Goal: Task Accomplishment & Management: Manage account settings

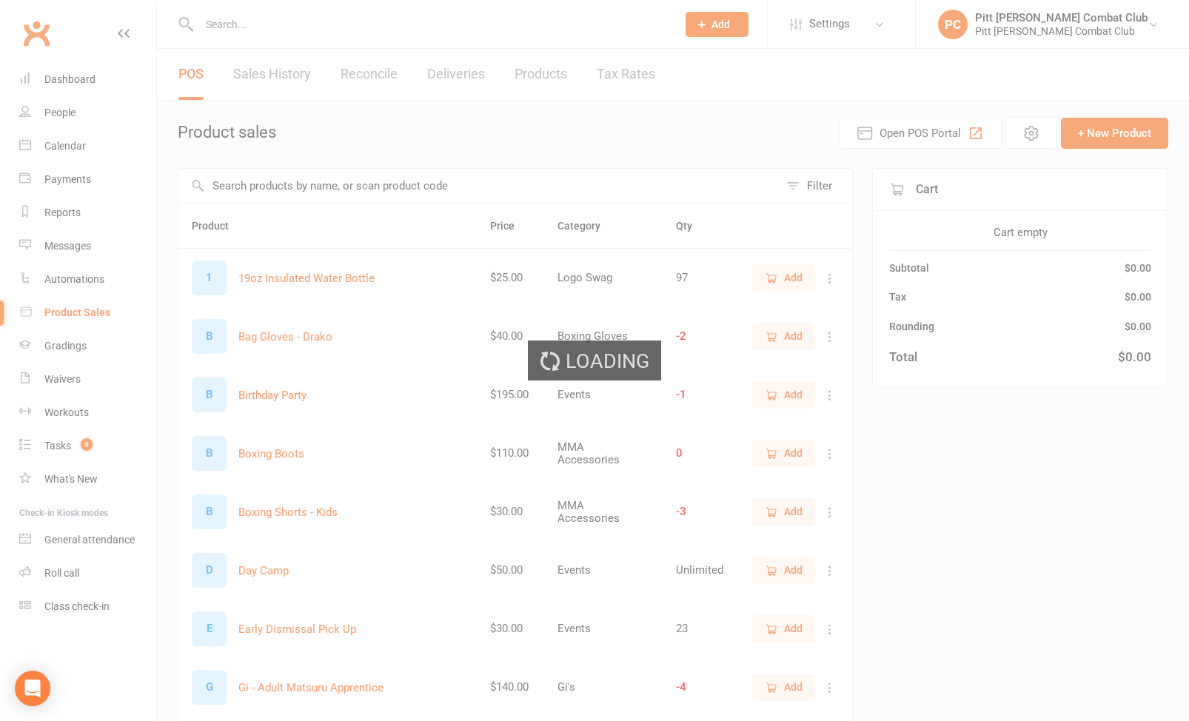
select select "100"
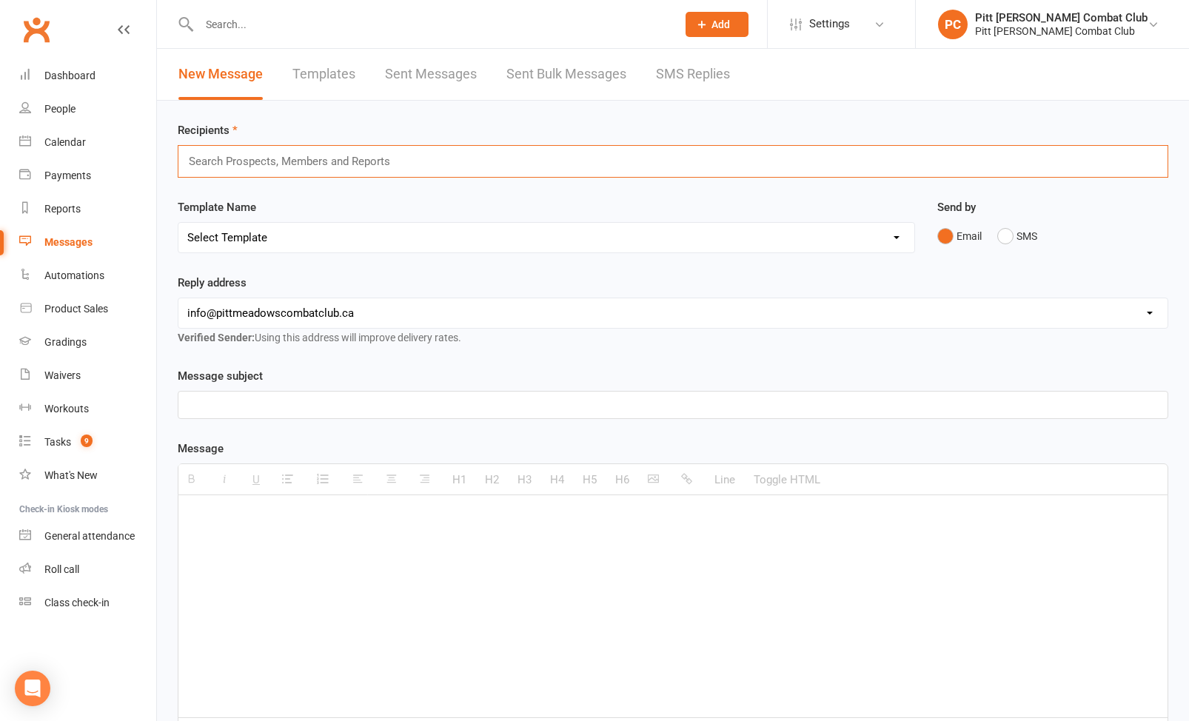
click at [232, 163] on input "text" at bounding box center [295, 161] width 217 height 19
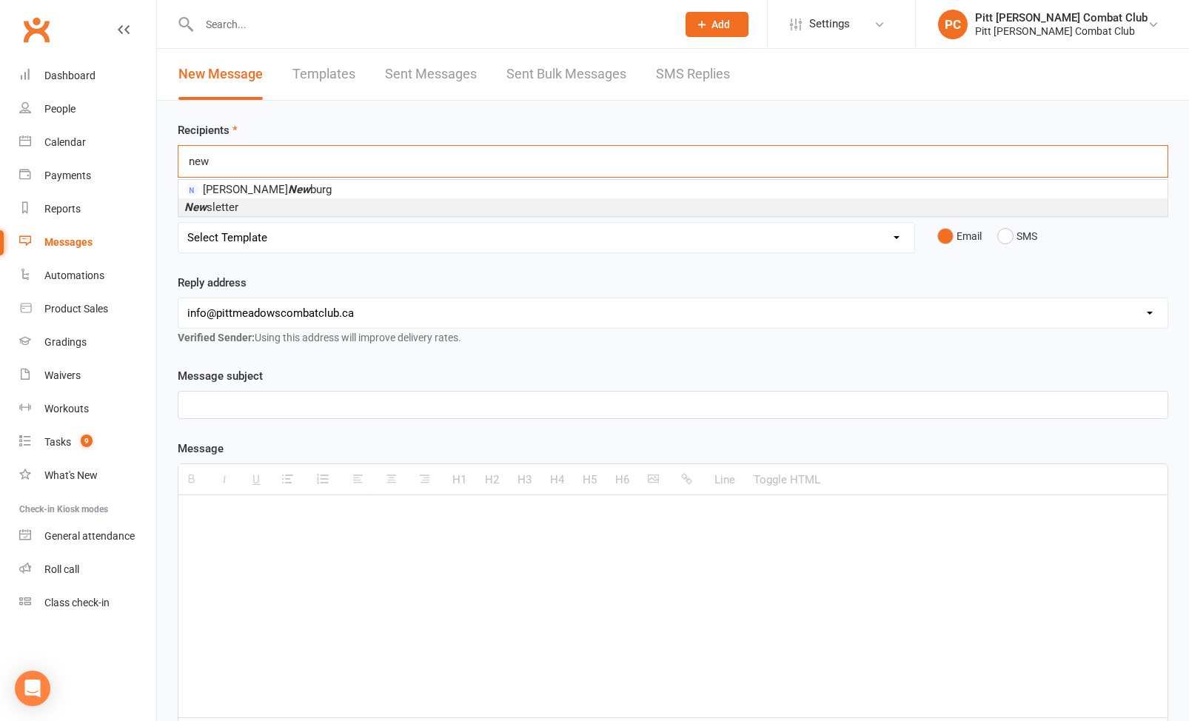
type input "new"
click at [247, 212] on li "New sletter" at bounding box center [672, 207] width 989 height 18
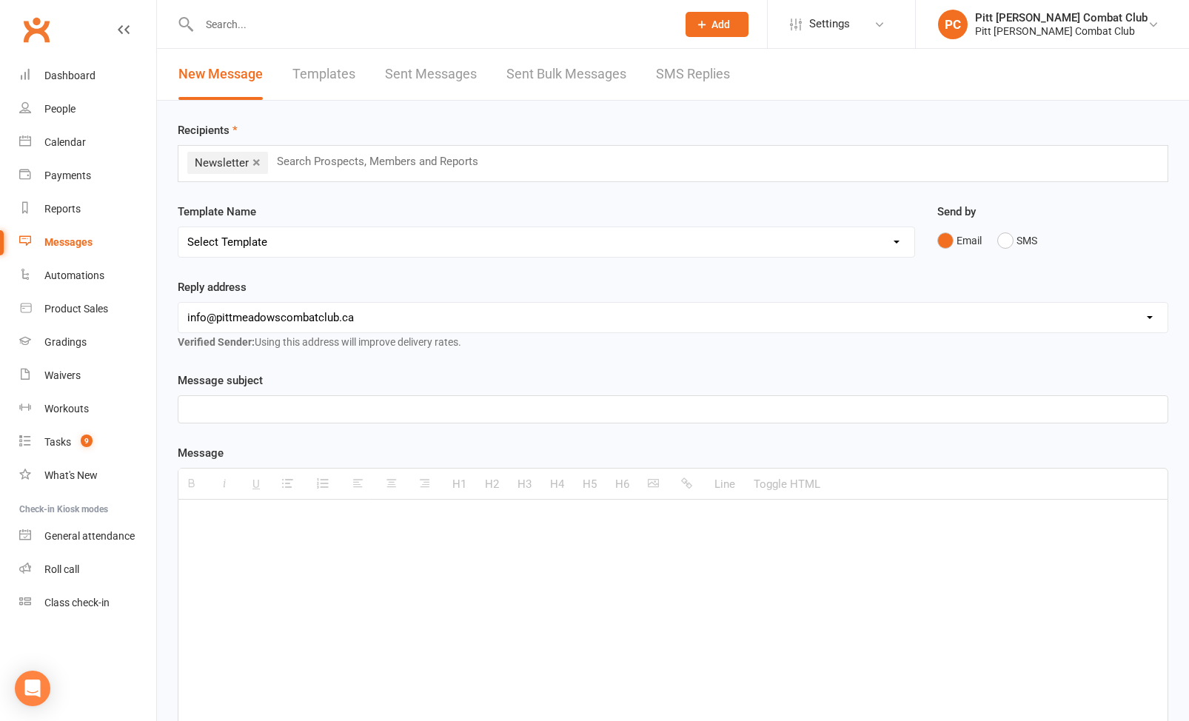
click at [233, 398] on div at bounding box center [672, 409] width 989 height 27
click at [223, 548] on div at bounding box center [672, 611] width 989 height 222
click at [662, 486] on button "button" at bounding box center [656, 484] width 30 height 30
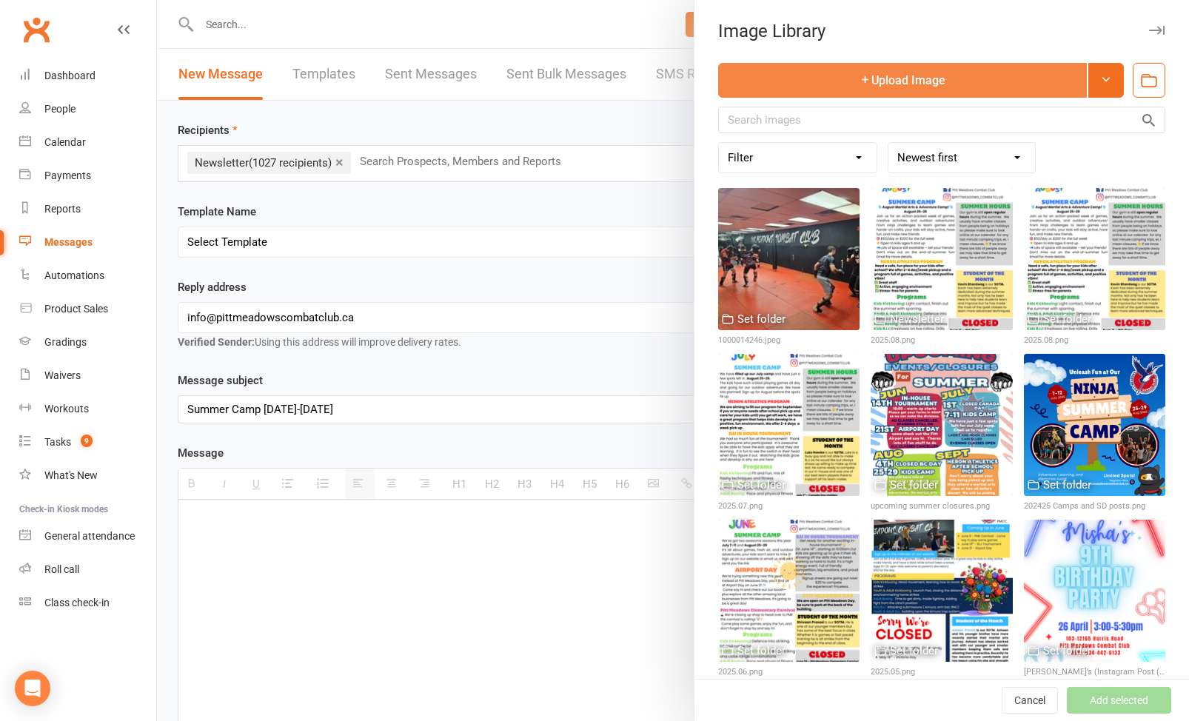
click at [983, 91] on button "Upload Image" at bounding box center [902, 80] width 369 height 35
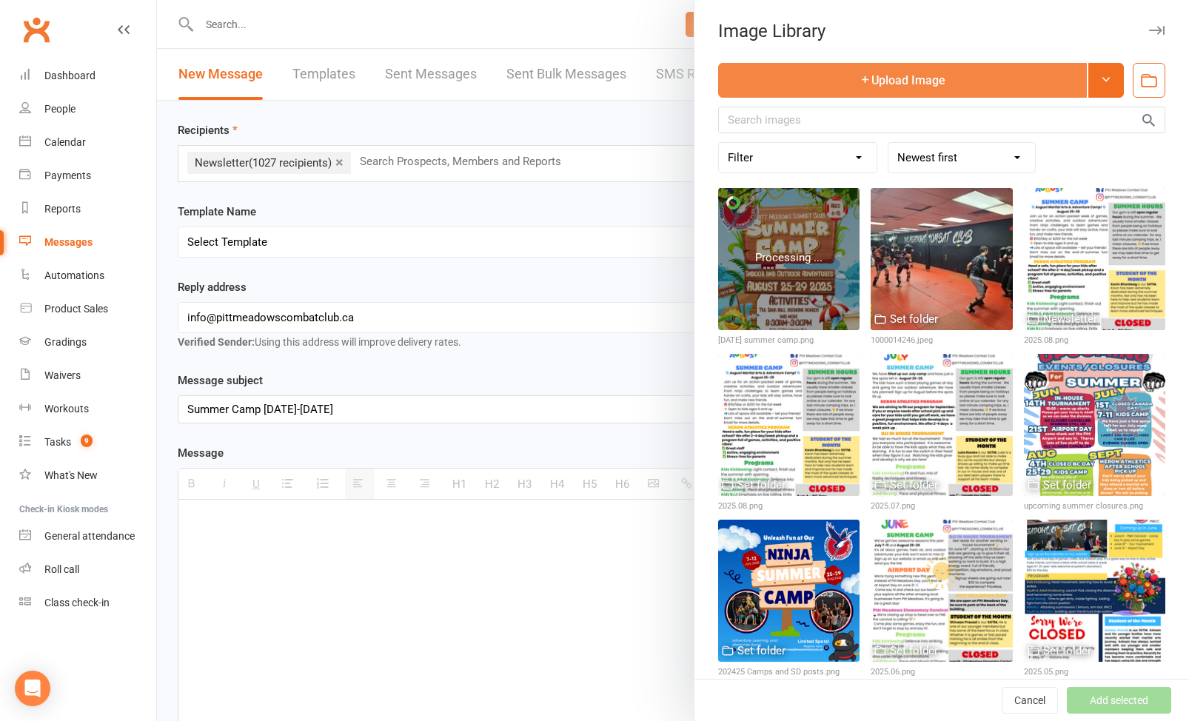
click at [952, 86] on button "Upload Image" at bounding box center [902, 80] width 369 height 35
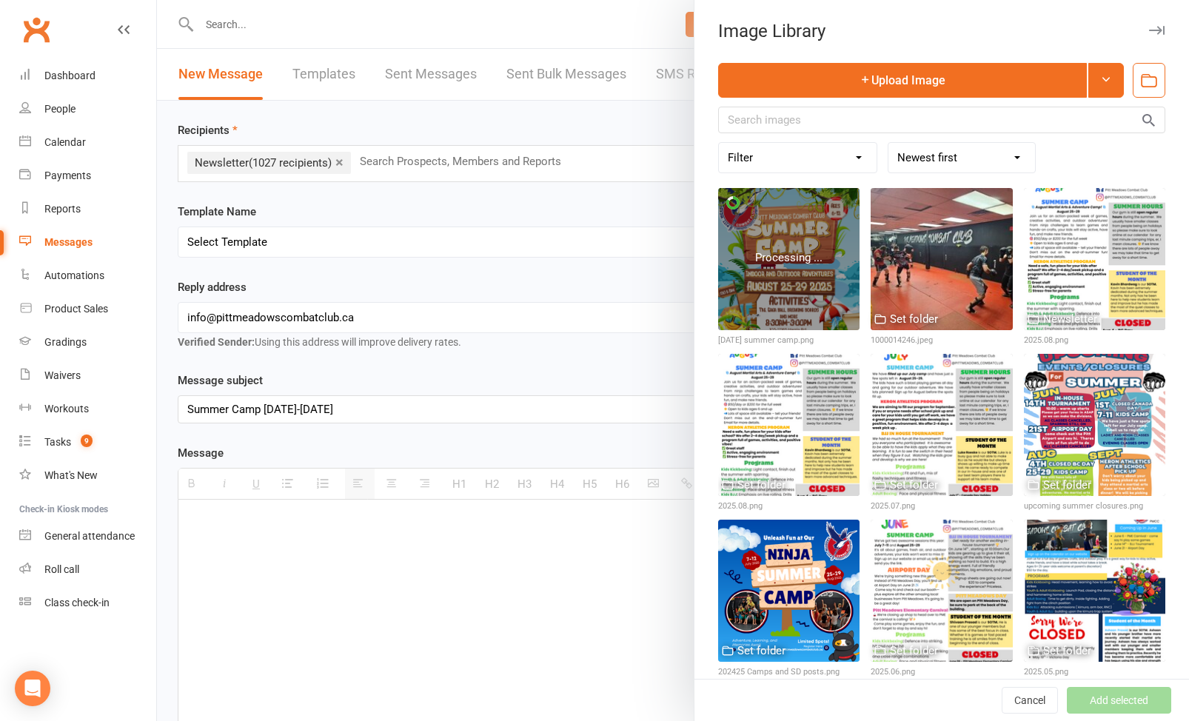
click at [290, 532] on div at bounding box center [673, 360] width 1032 height 721
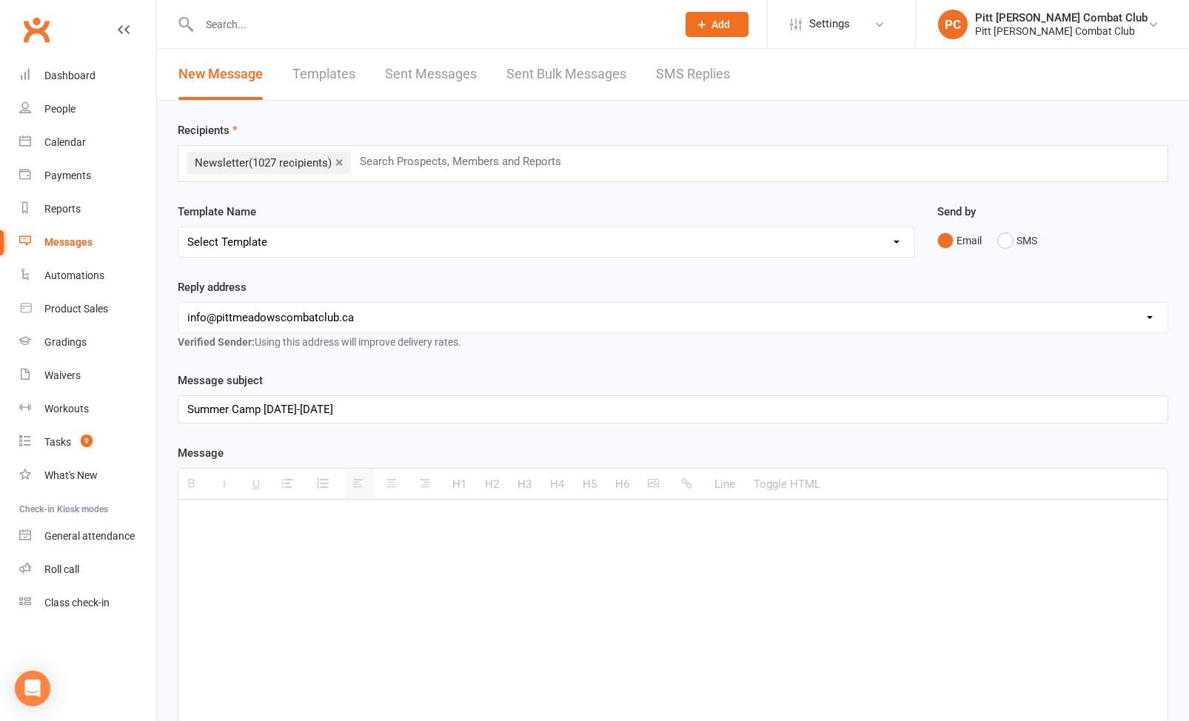
click at [290, 532] on div "﻿" at bounding box center [672, 611] width 989 height 222
drag, startPoint x: 189, startPoint y: 572, endPoint x: 304, endPoint y: 577, distance: 115.6
click at [304, 577] on p "Click here to sign up." at bounding box center [673, 569] width 972 height 18
click at [695, 486] on button "button" at bounding box center [689, 484] width 30 height 30
click at [353, 564] on p "Click here to sign up." at bounding box center [673, 569] width 972 height 18
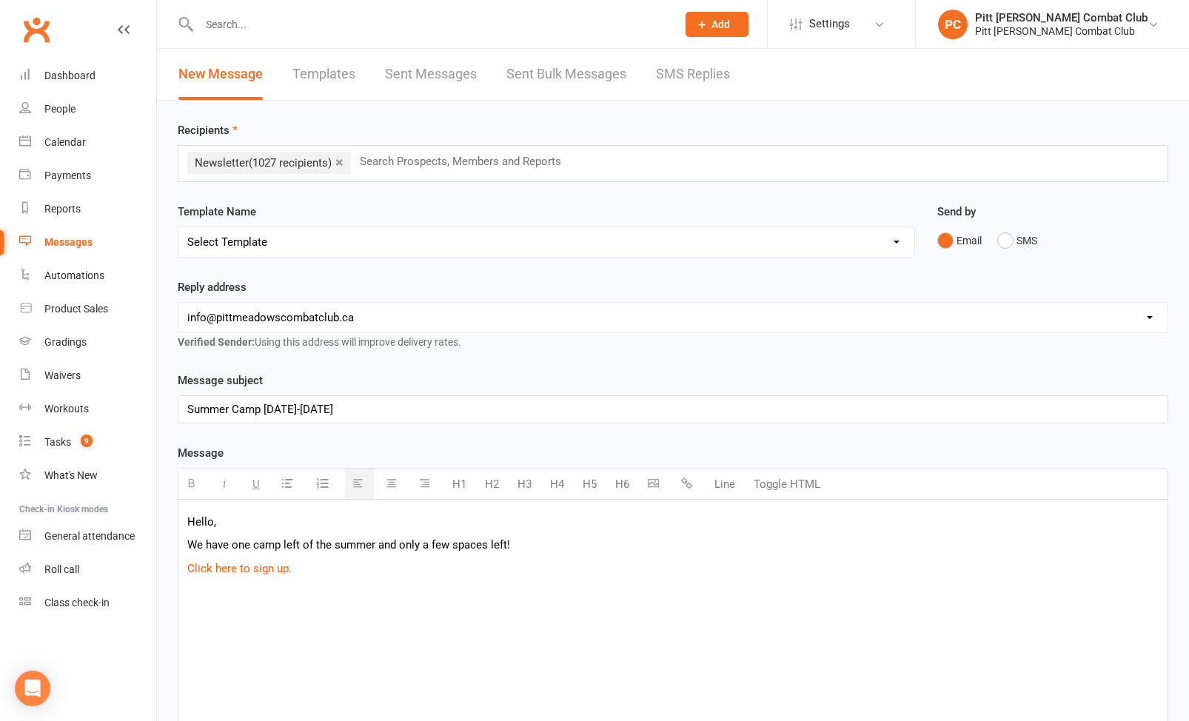
click at [655, 481] on icon "button" at bounding box center [653, 483] width 11 height 11
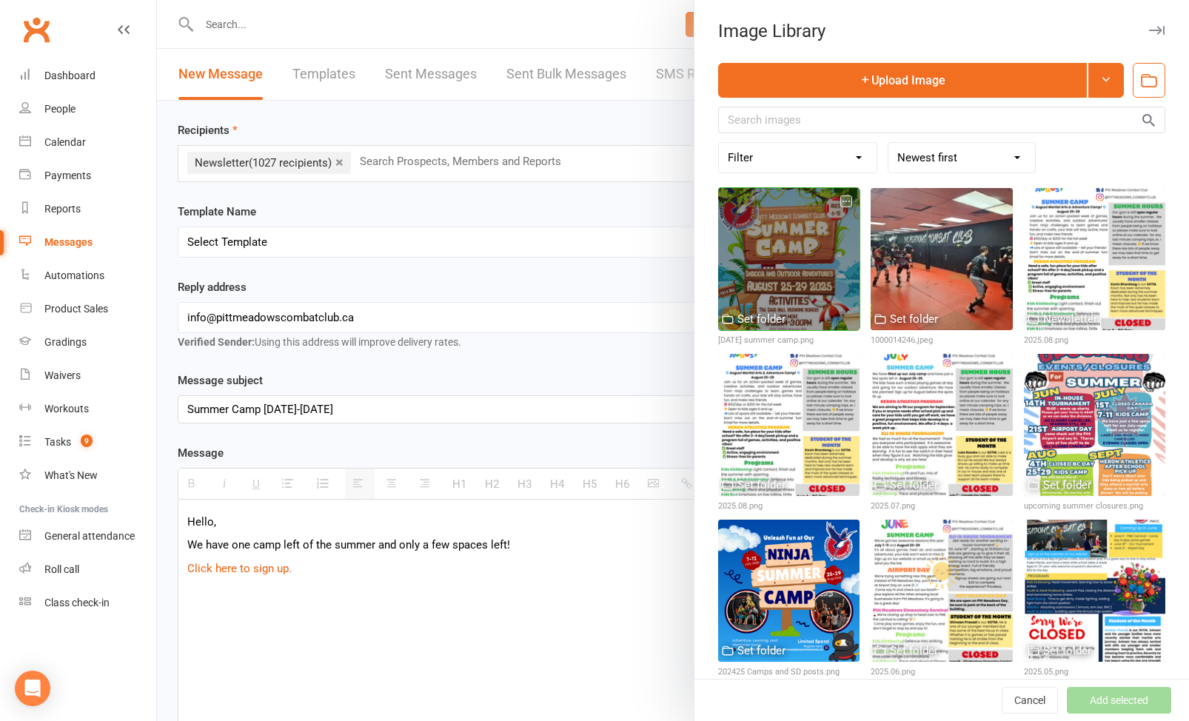
click at [767, 253] on div at bounding box center [788, 258] width 141 height 141
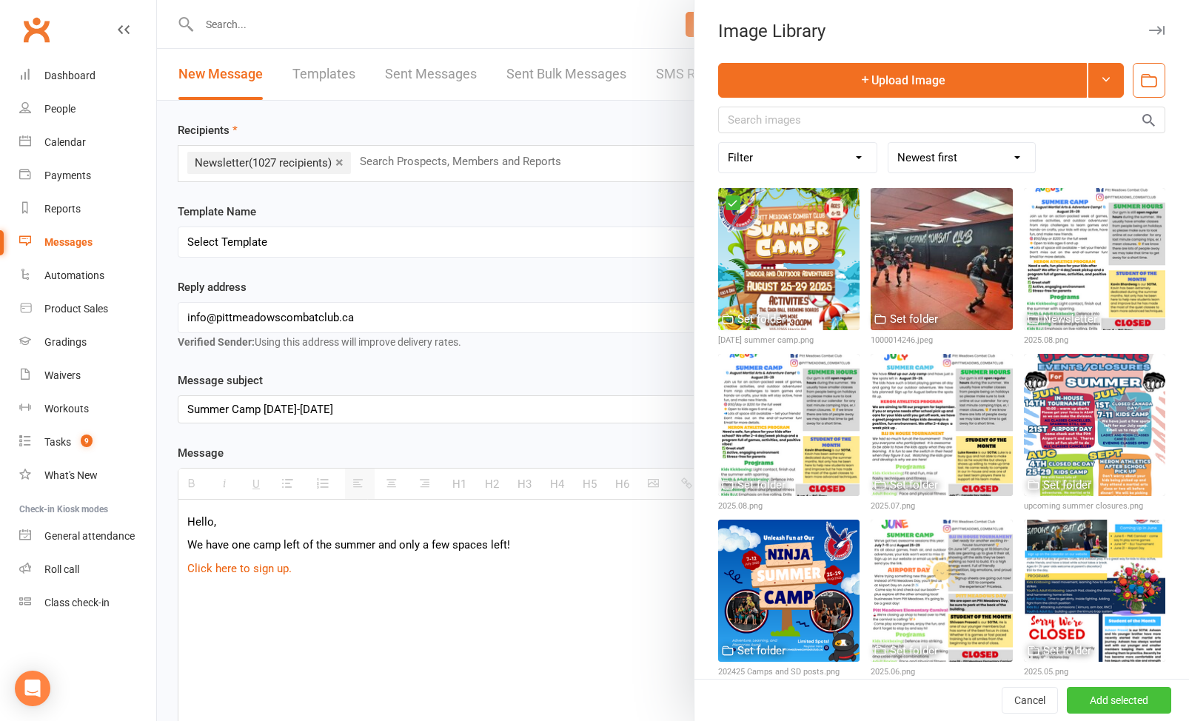
click at [1101, 708] on button "Add selected" at bounding box center [1119, 700] width 104 height 27
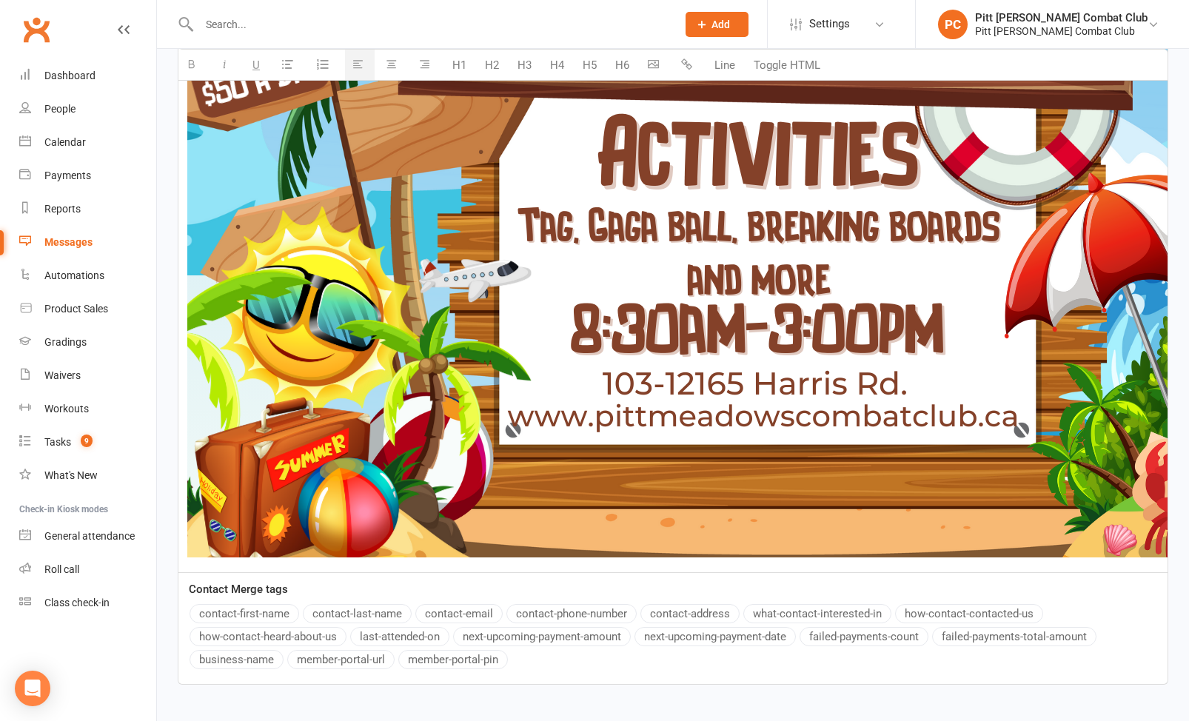
scroll to position [1626, 0]
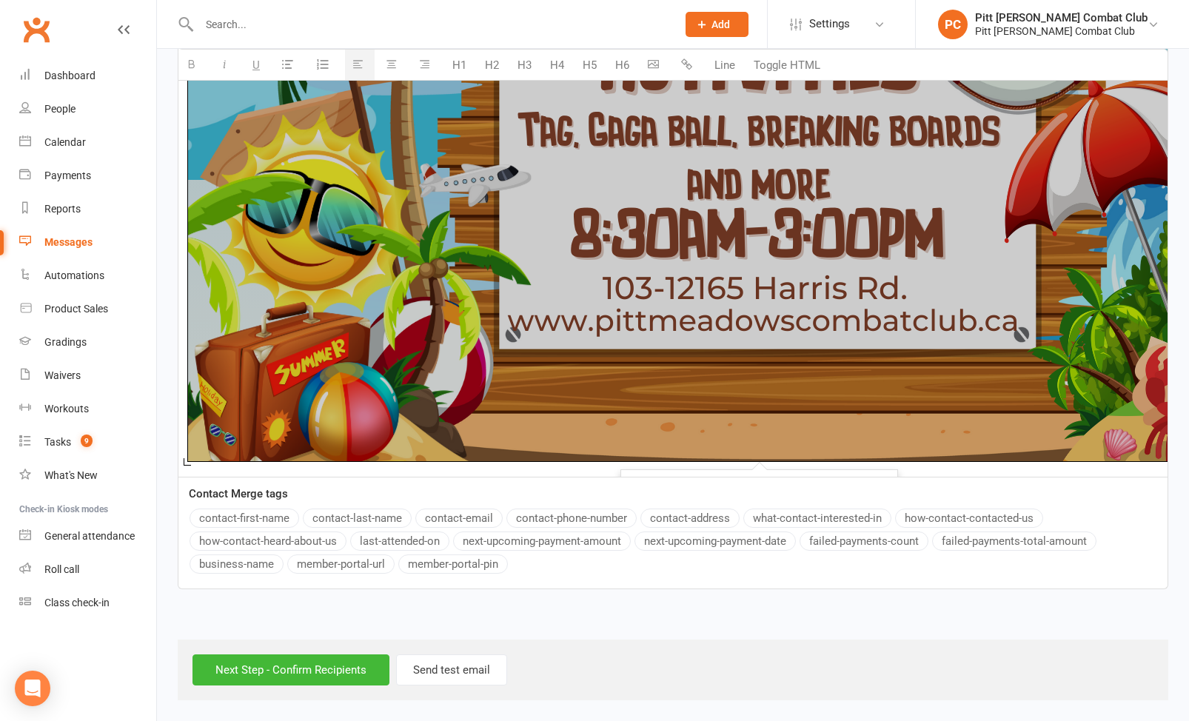
scroll to position [62, 0]
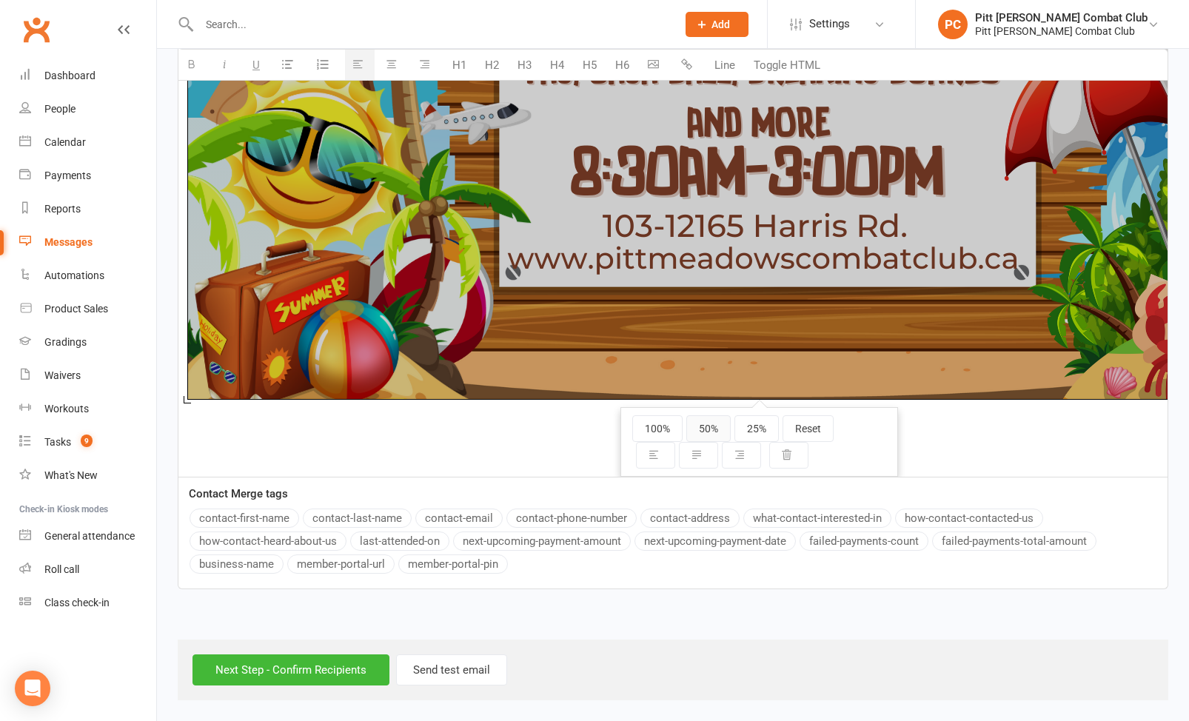
click at [711, 429] on button "50%" at bounding box center [708, 428] width 44 height 27
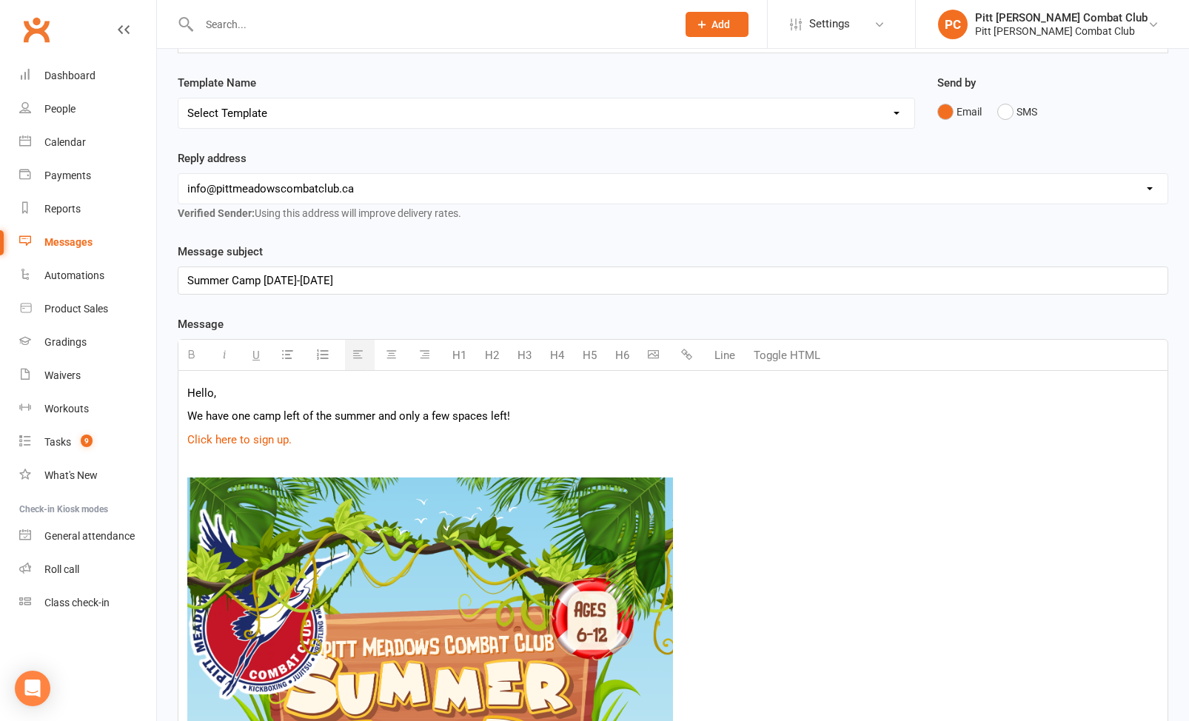
scroll to position [127, 0]
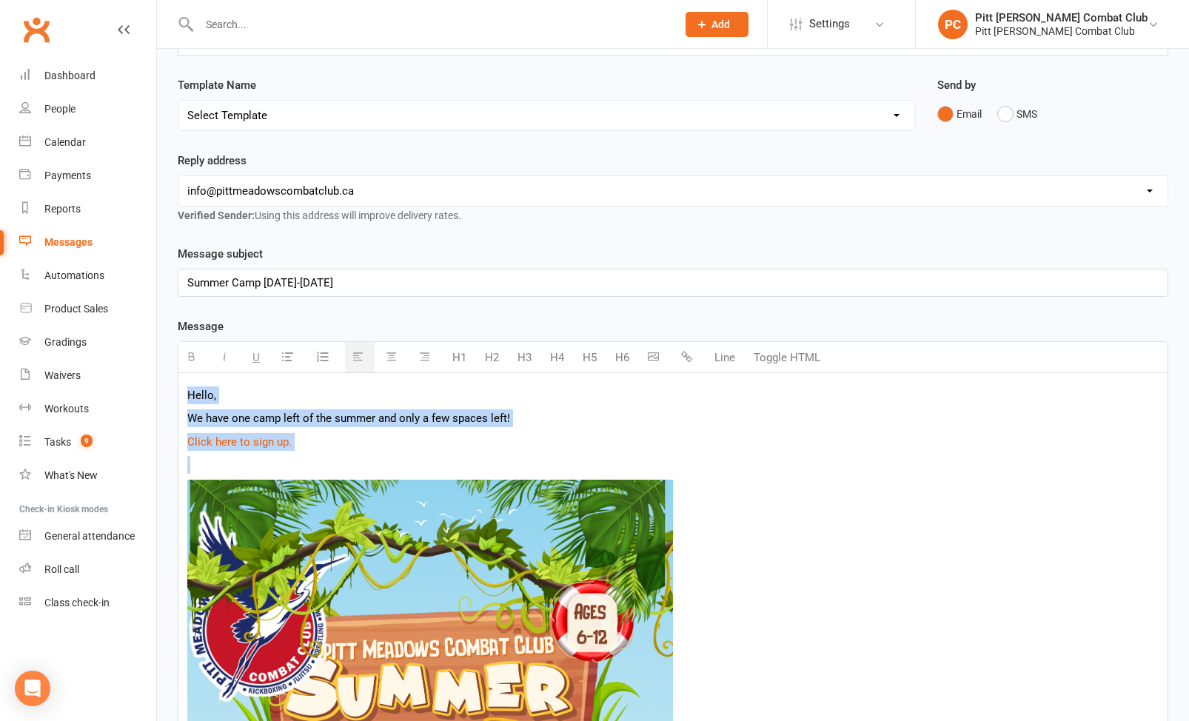
drag, startPoint x: 184, startPoint y: 394, endPoint x: 387, endPoint y: 461, distance: 213.8
click at [521, 353] on button "H3" at bounding box center [524, 358] width 29 height 30
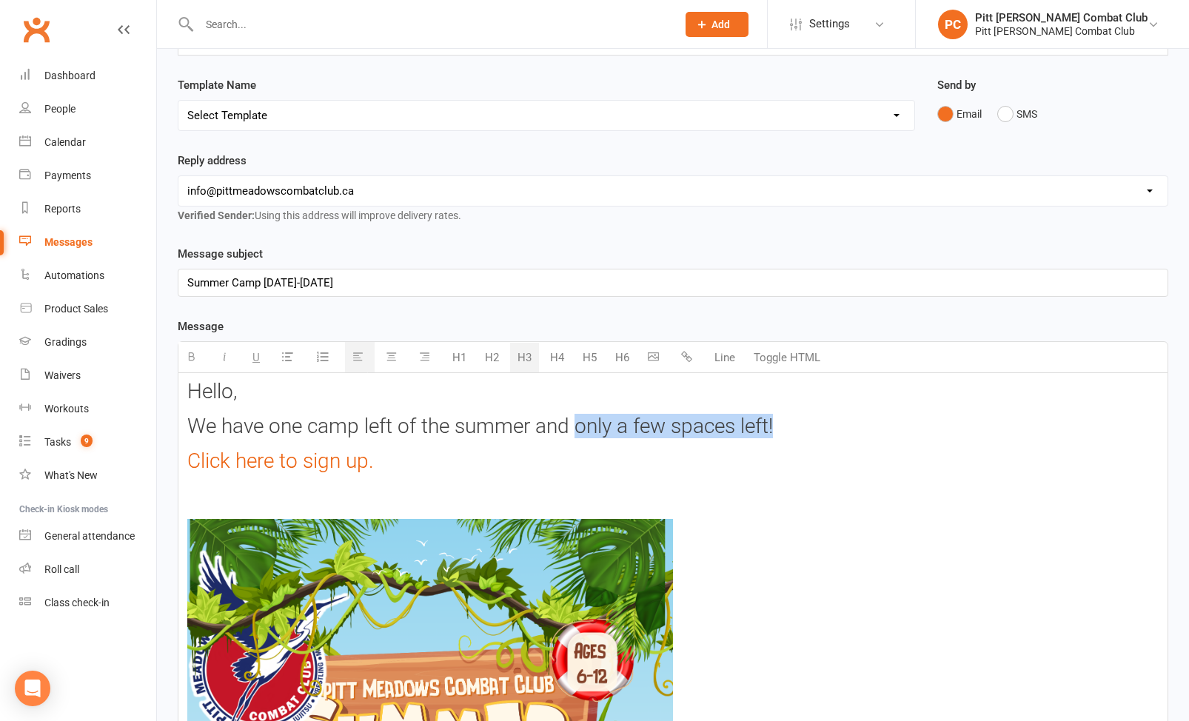
drag, startPoint x: 581, startPoint y: 426, endPoint x: 820, endPoint y: 429, distance: 239.9
click at [820, 429] on h3 "We have one camp left of the summer and only a few spaces left!" at bounding box center [673, 426] width 972 height 23
click at [189, 353] on icon "button" at bounding box center [191, 356] width 11 height 11
drag, startPoint x: 271, startPoint y: 428, endPoint x: 392, endPoint y: 426, distance: 120.7
click at [392, 427] on h3 "We have one camp left of the summer and only a few spaces left!" at bounding box center [673, 426] width 972 height 23
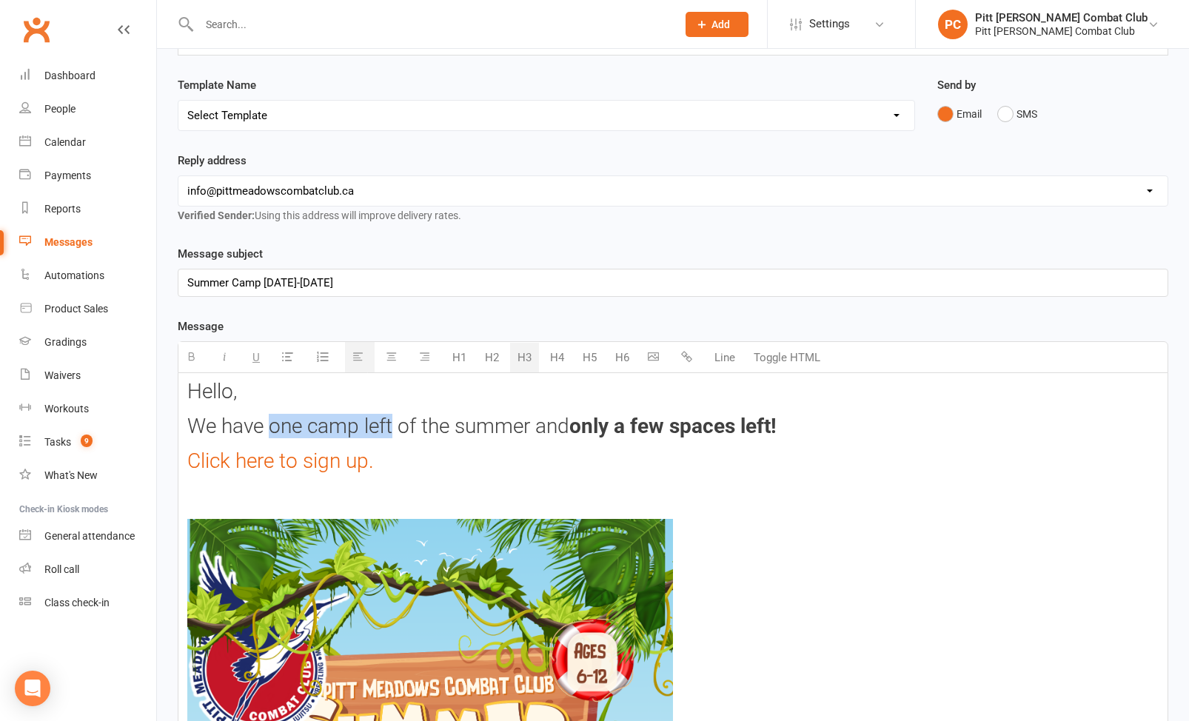
click at [188, 355] on icon "button" at bounding box center [191, 356] width 11 height 11
drag, startPoint x: 184, startPoint y: 455, endPoint x: 384, endPoint y: 454, distance: 199.2
click at [190, 357] on icon "button" at bounding box center [191, 356] width 11 height 11
click at [502, 467] on h3 "Click here to sign up." at bounding box center [673, 461] width 972 height 23
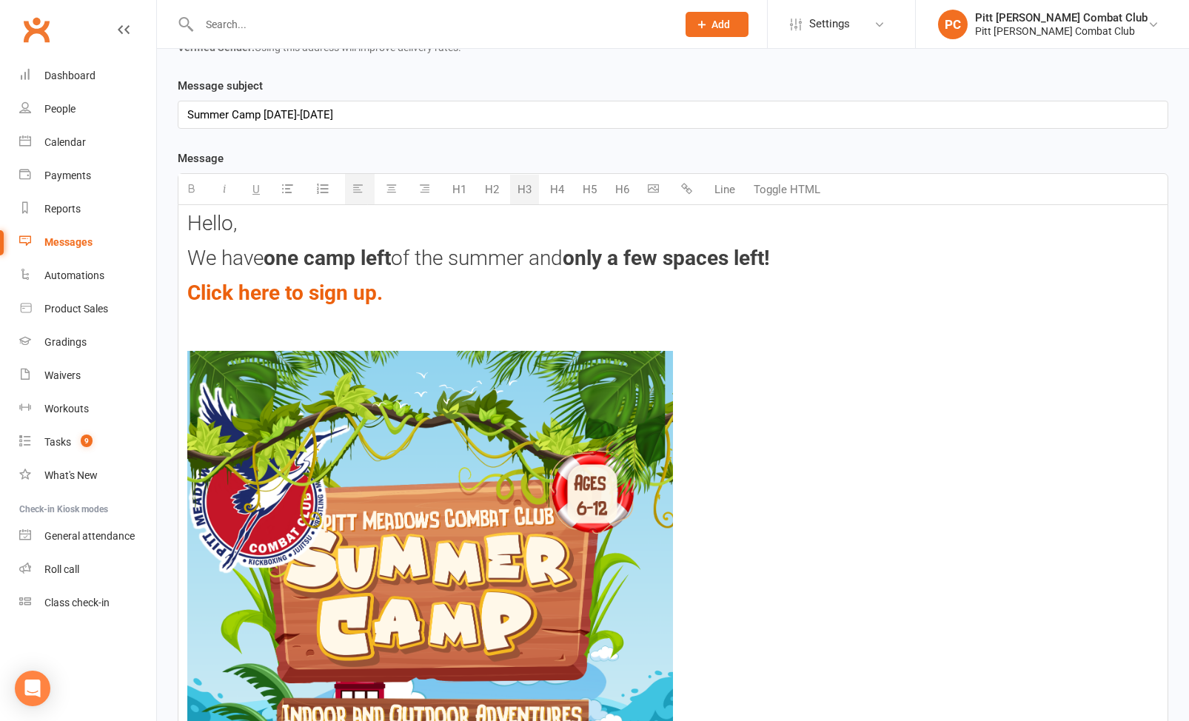
scroll to position [0, 0]
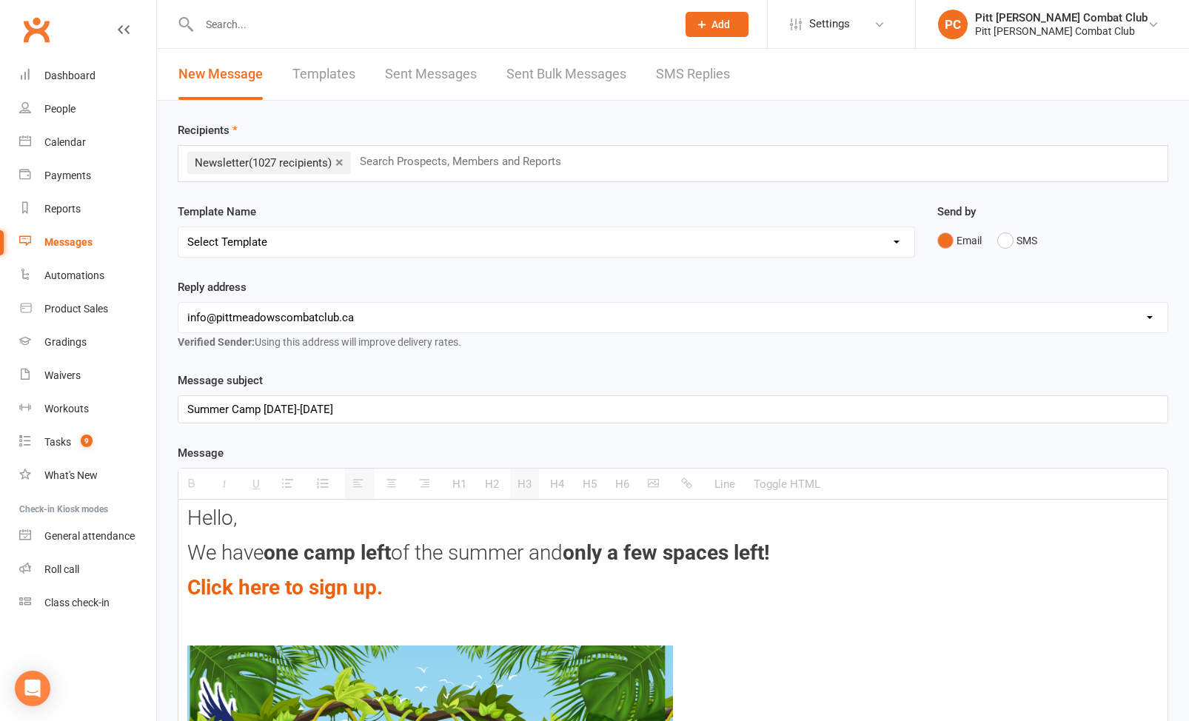
click at [187, 407] on p "Summer Camp [DATE]-[DATE]" at bounding box center [673, 410] width 972 height 18
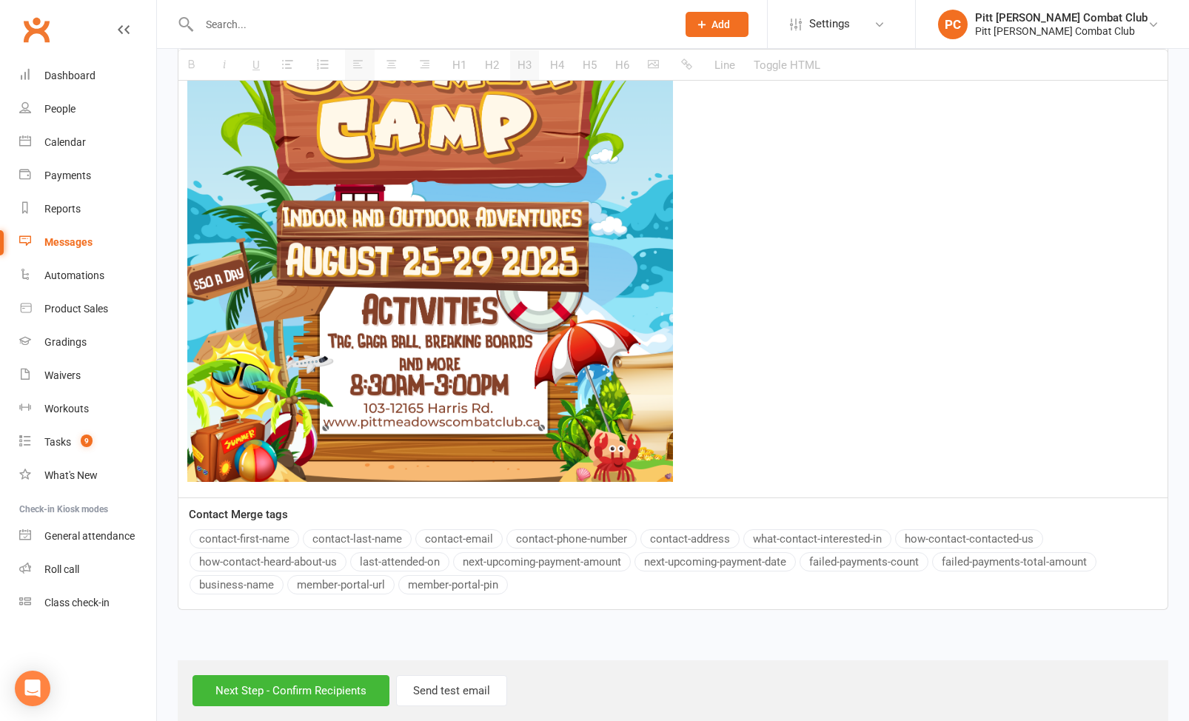
scroll to position [814, 0]
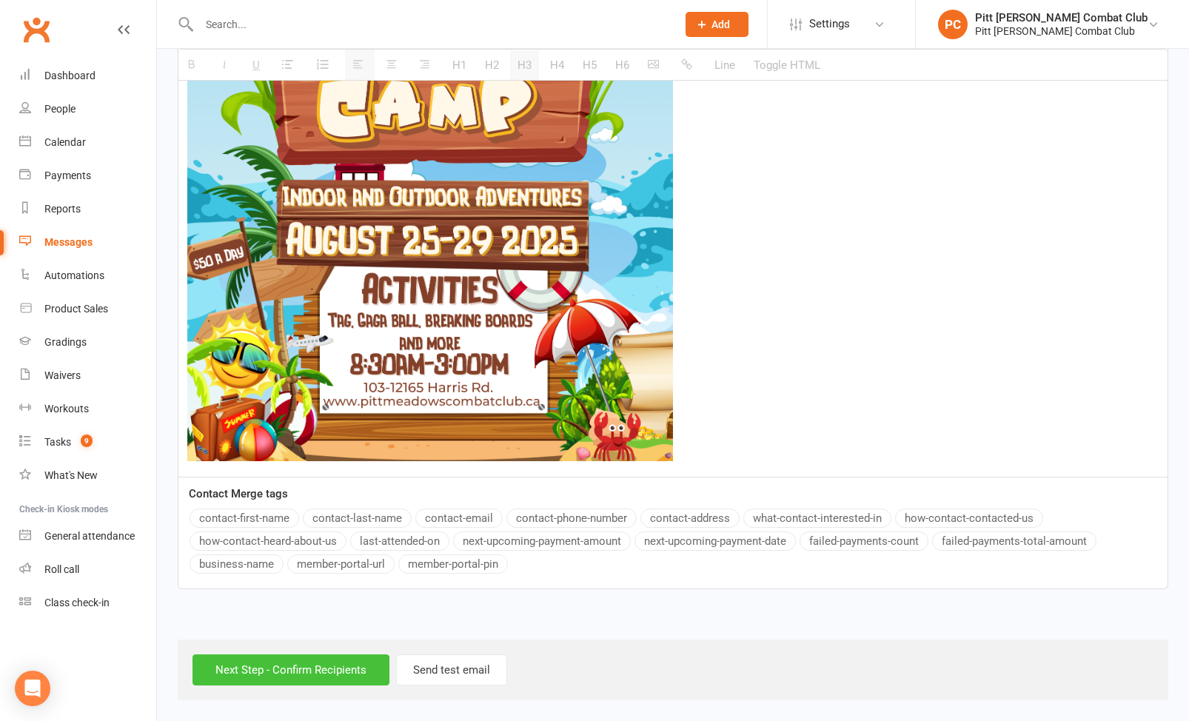
click at [272, 677] on input "Next Step - Confirm Recipients" at bounding box center [291, 670] width 197 height 31
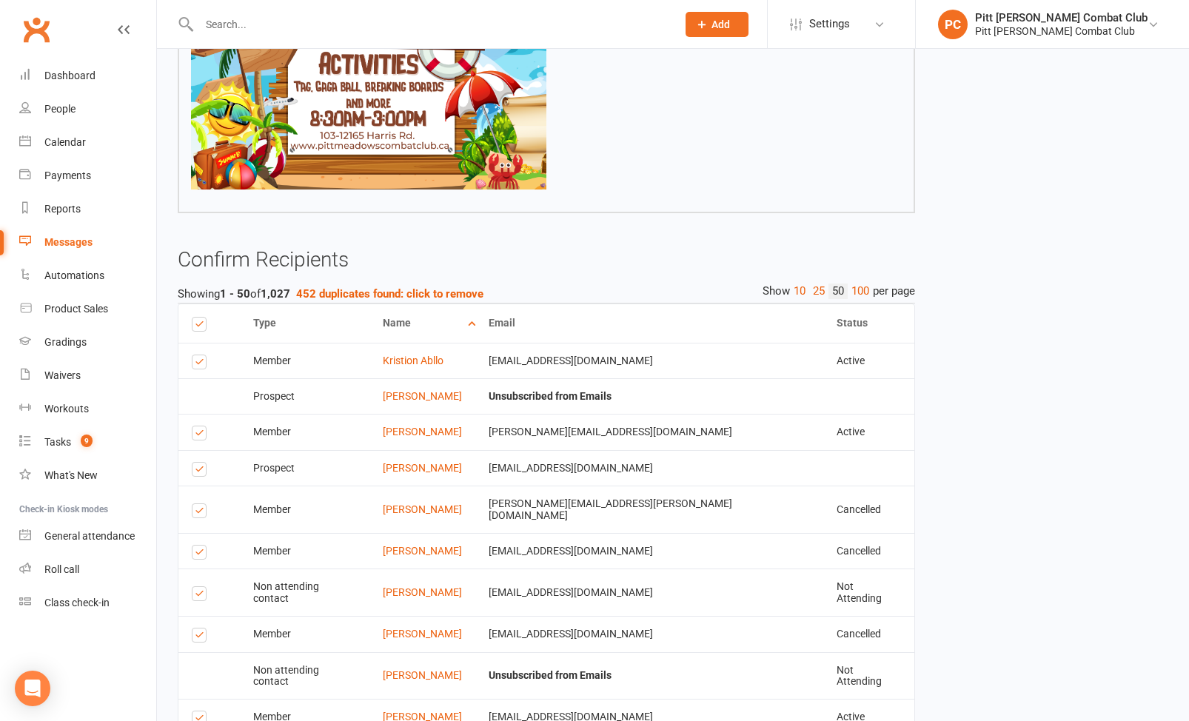
scroll to position [661, 0]
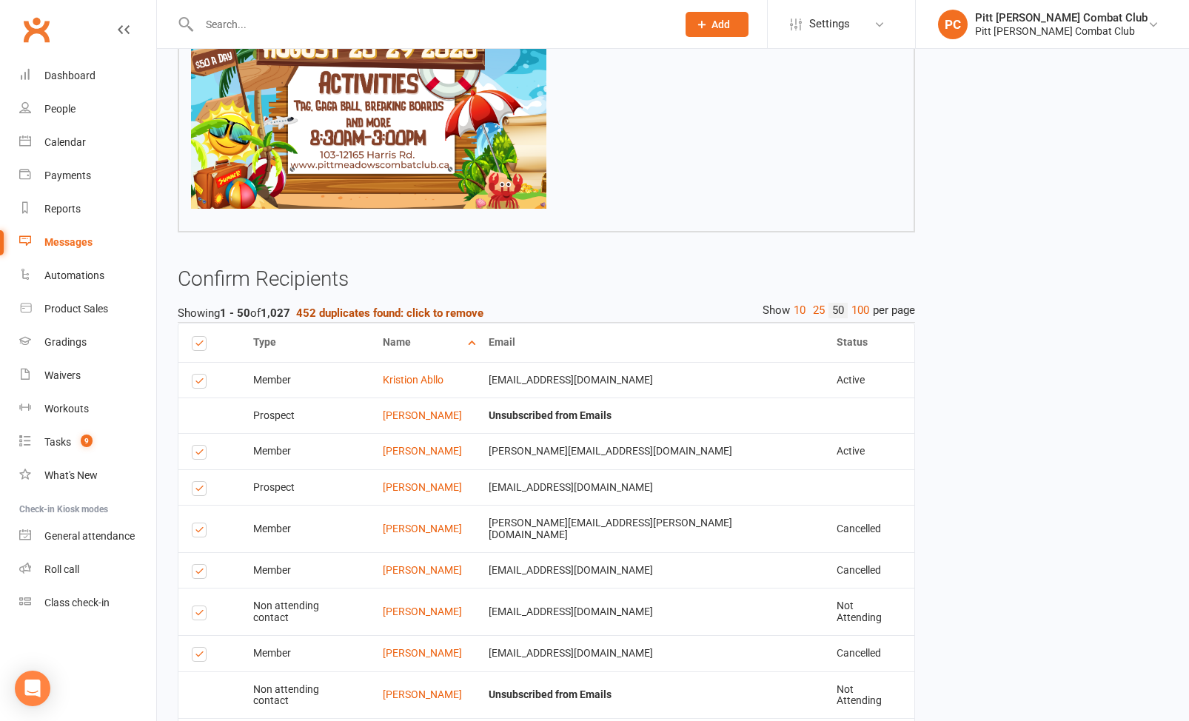
click at [362, 315] on strong "452 duplicates found: click to remove" at bounding box center [389, 313] width 187 height 13
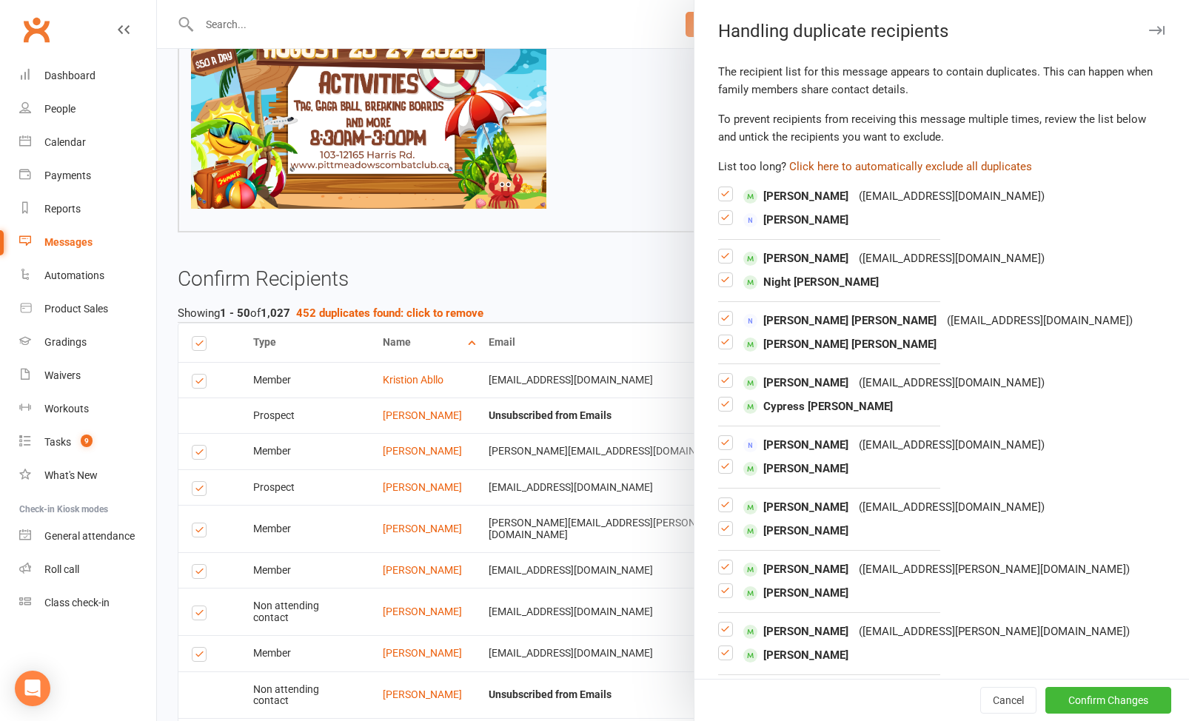
click at [853, 168] on button "Click here to automatically exclude all duplicates" at bounding box center [910, 167] width 243 height 18
click at [1069, 708] on button "Confirm Changes" at bounding box center [1109, 700] width 126 height 27
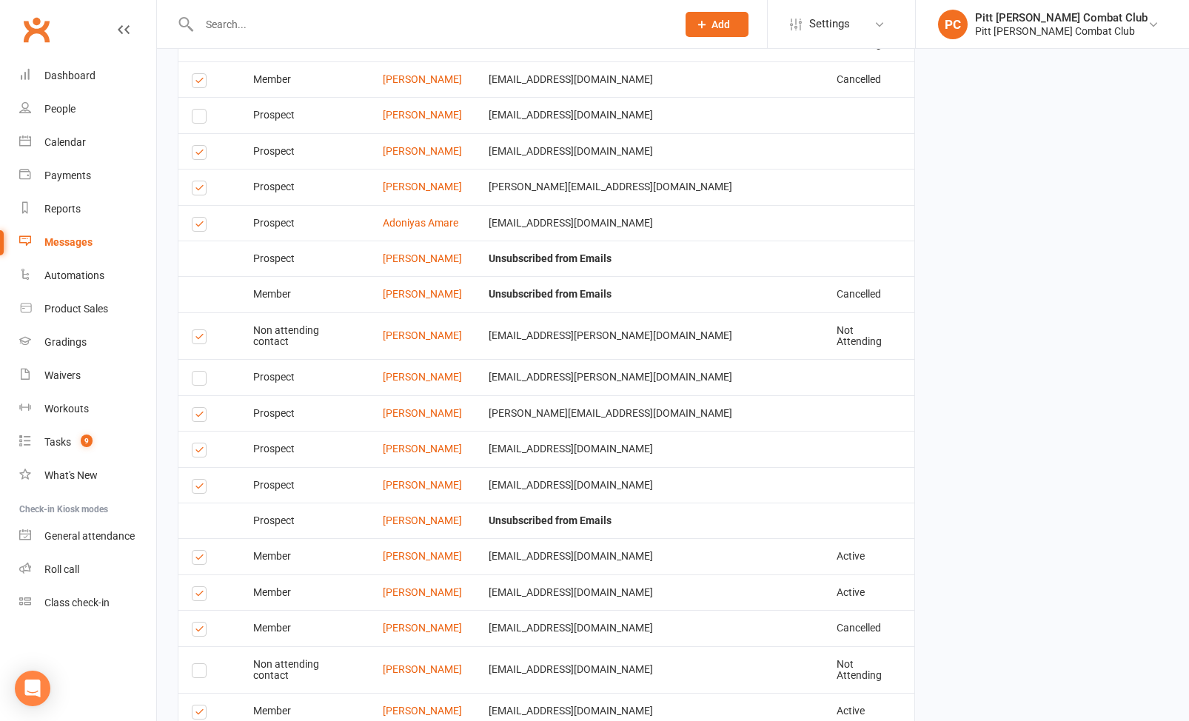
scroll to position [2241, 0]
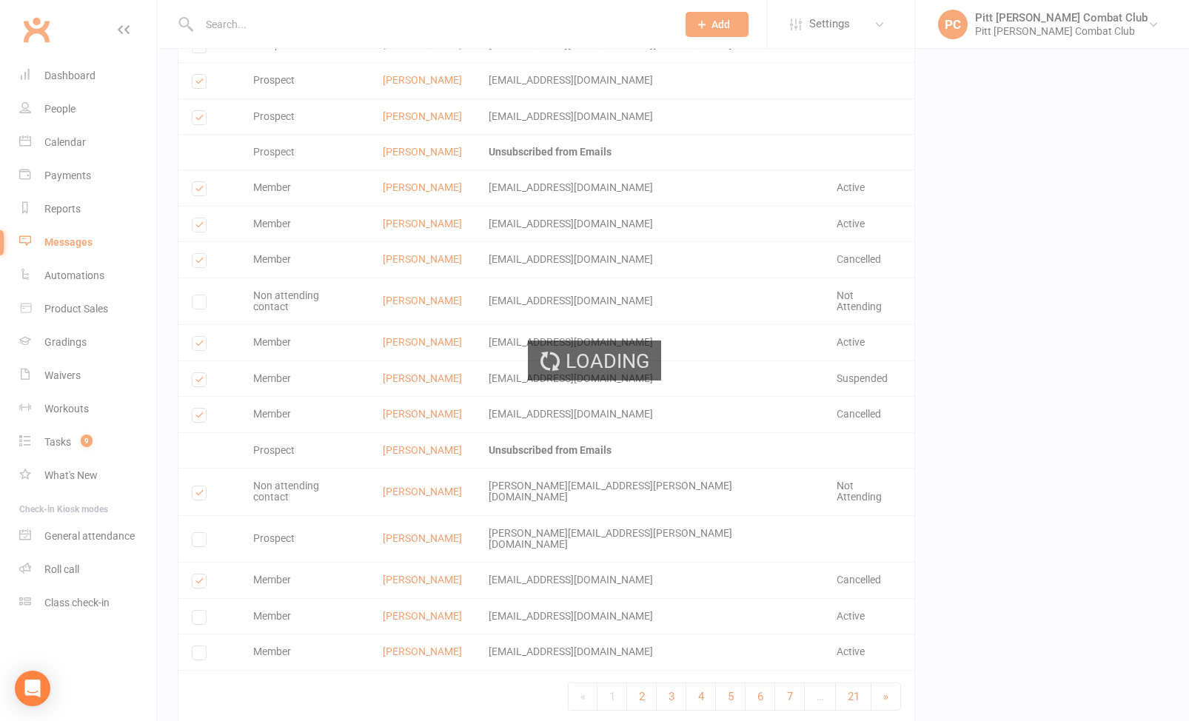
scroll to position [2234, 0]
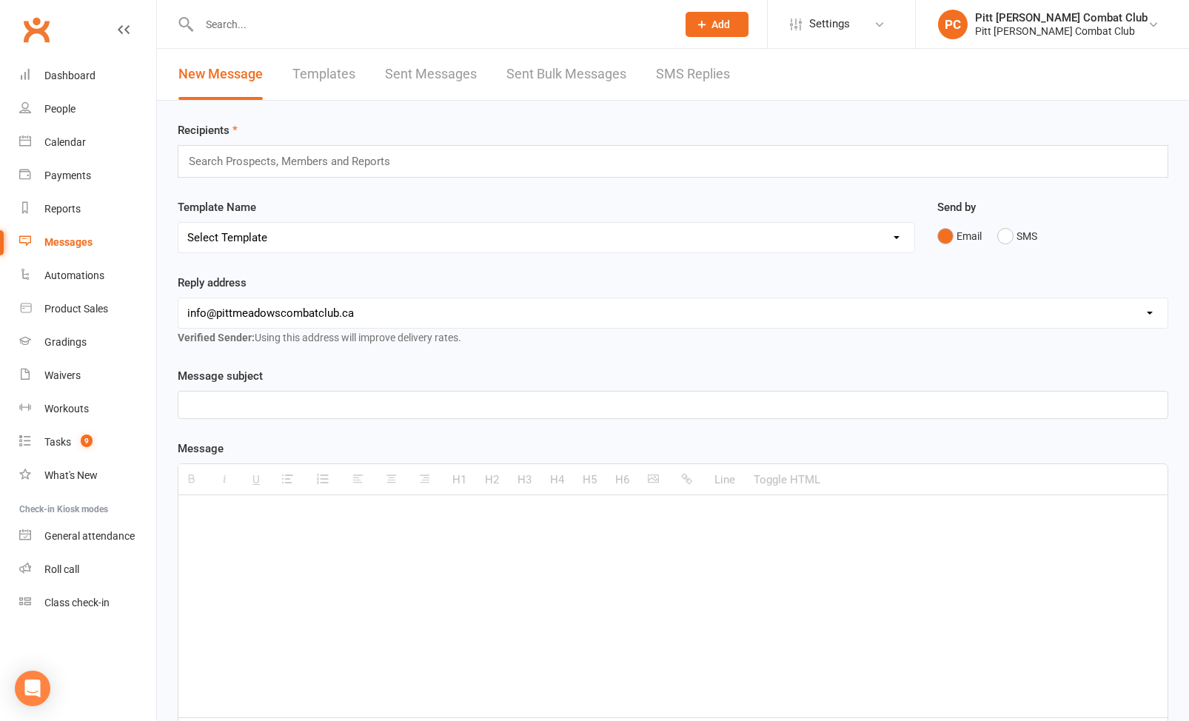
click at [233, 35] on div at bounding box center [422, 24] width 489 height 48
click at [235, 23] on input "text" at bounding box center [431, 24] width 472 height 21
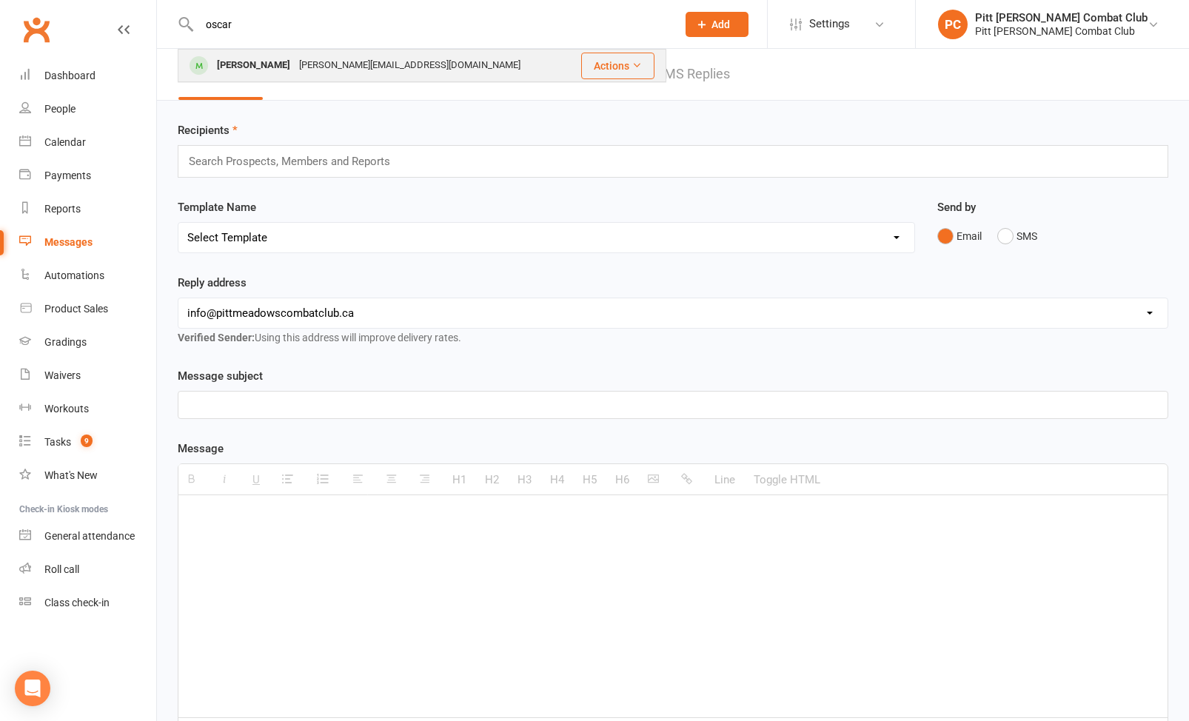
type input "oscar"
click at [241, 63] on div "[PERSON_NAME]" at bounding box center [254, 65] width 82 height 21
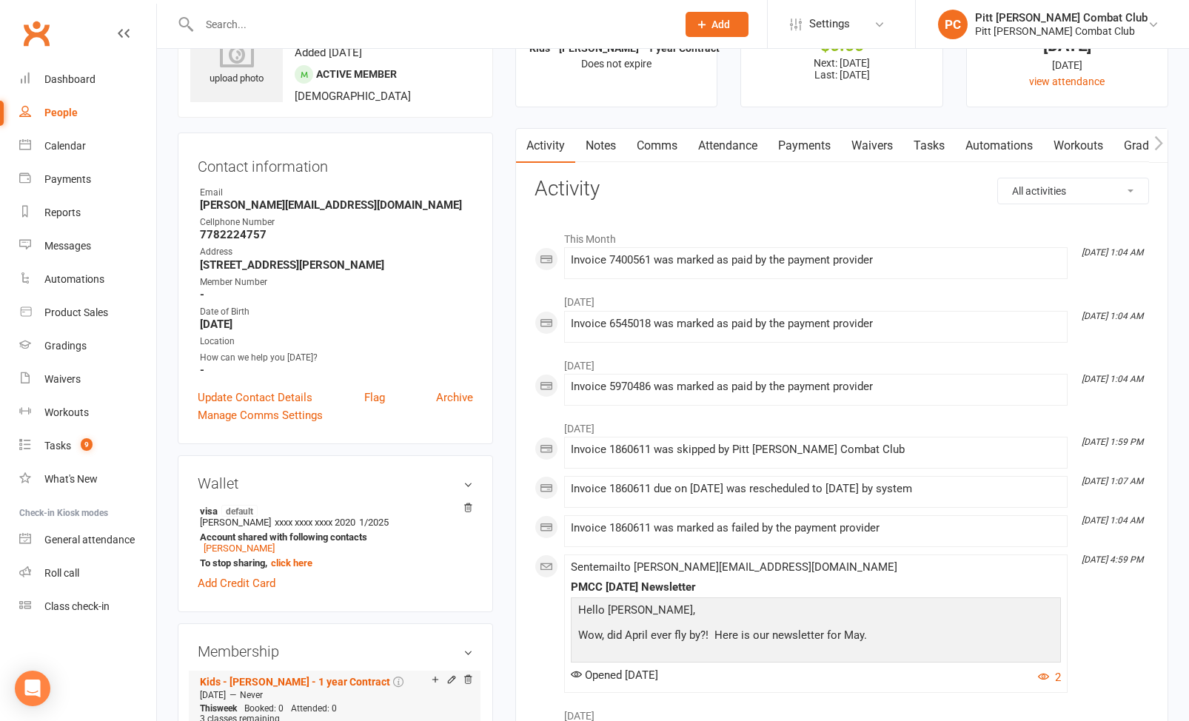
scroll to position [57, 0]
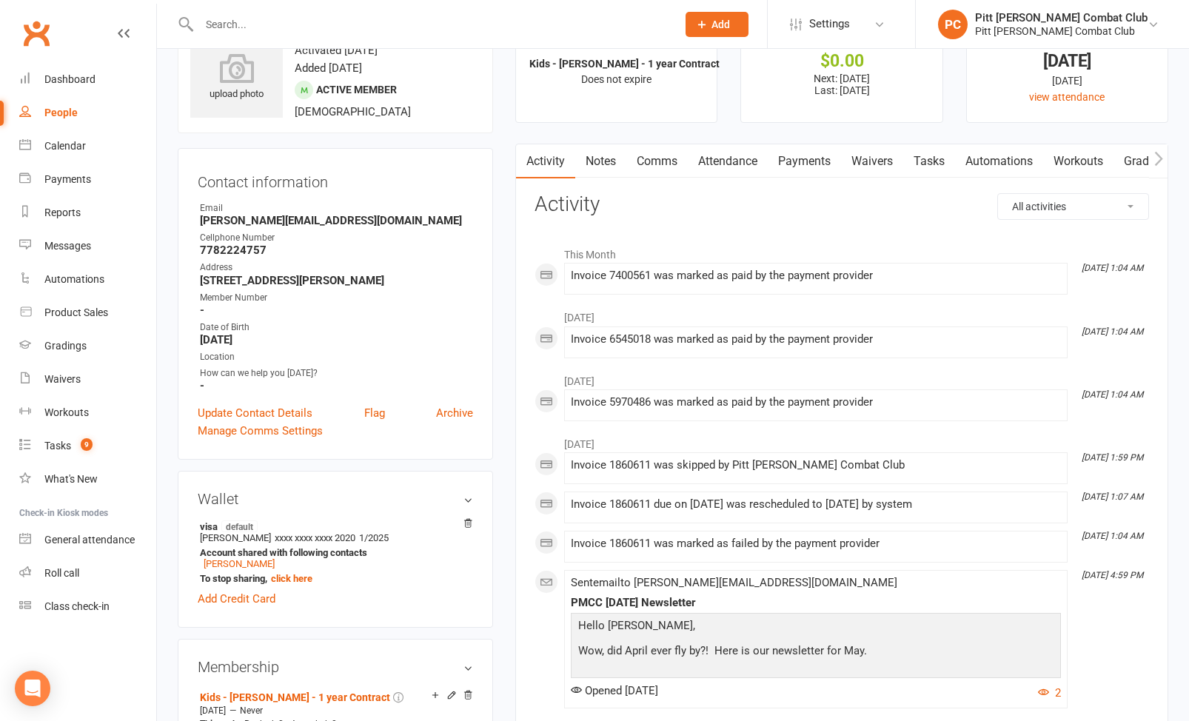
click at [727, 157] on link "Attendance" at bounding box center [728, 161] width 80 height 34
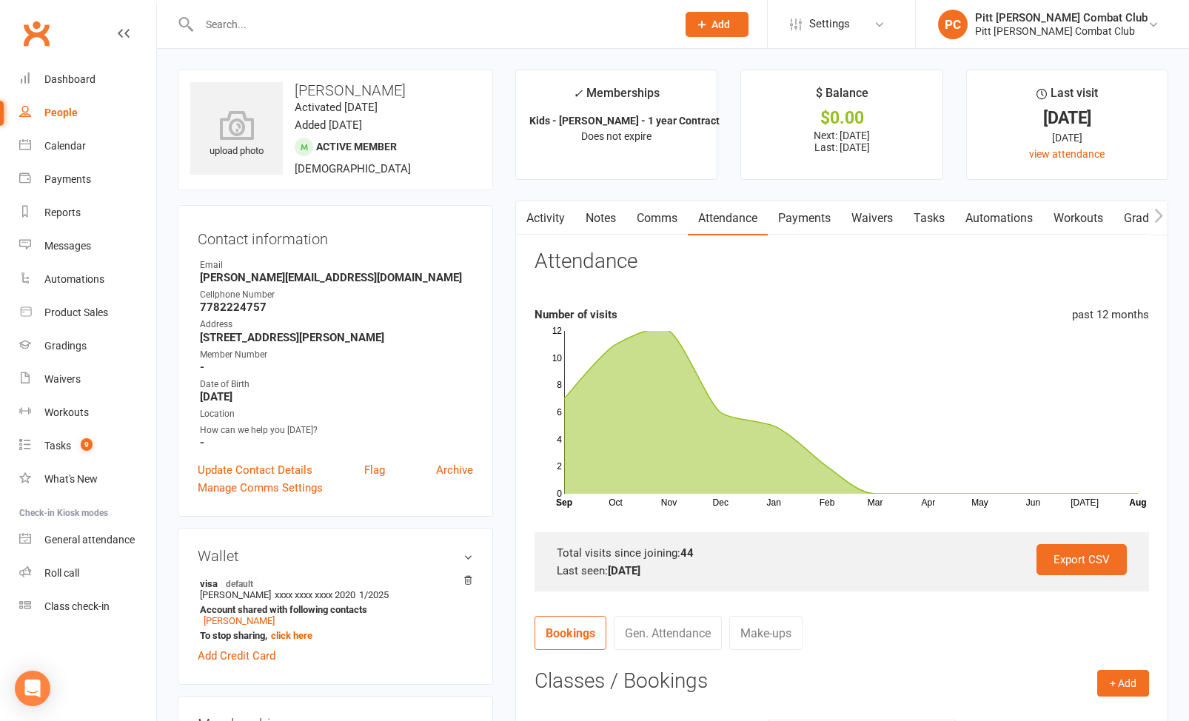
click at [543, 218] on link "Activity" at bounding box center [545, 218] width 59 height 34
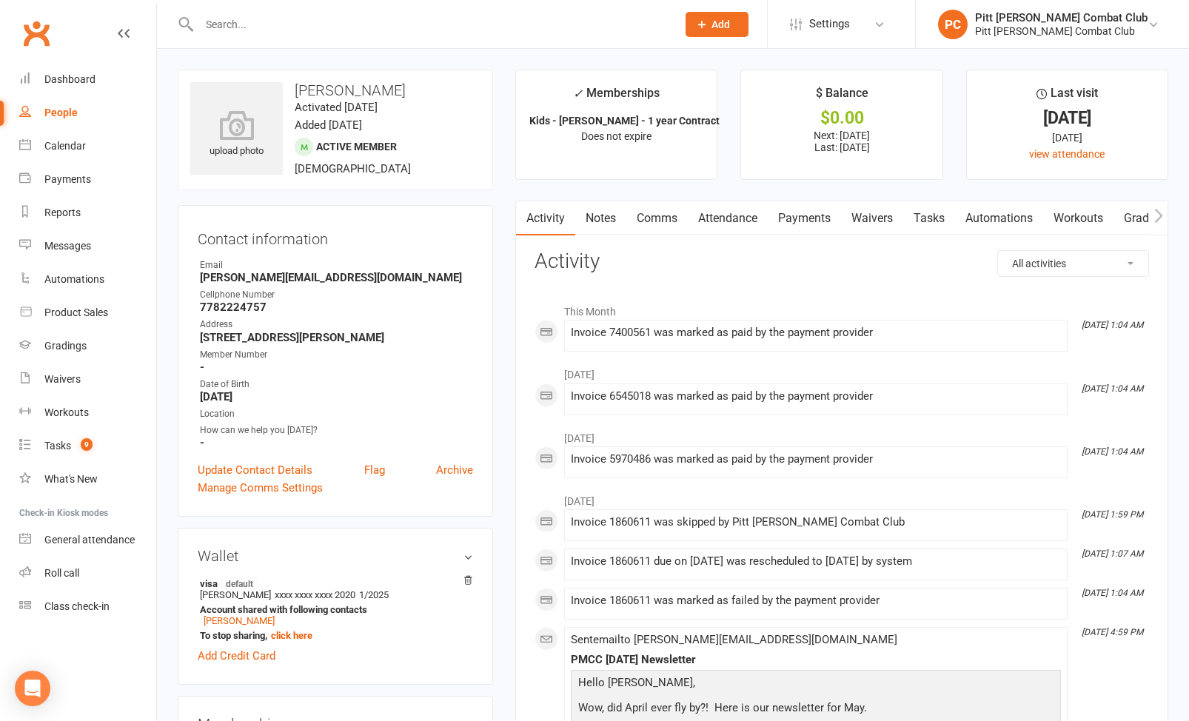
click at [802, 223] on link "Payments" at bounding box center [804, 218] width 73 height 34
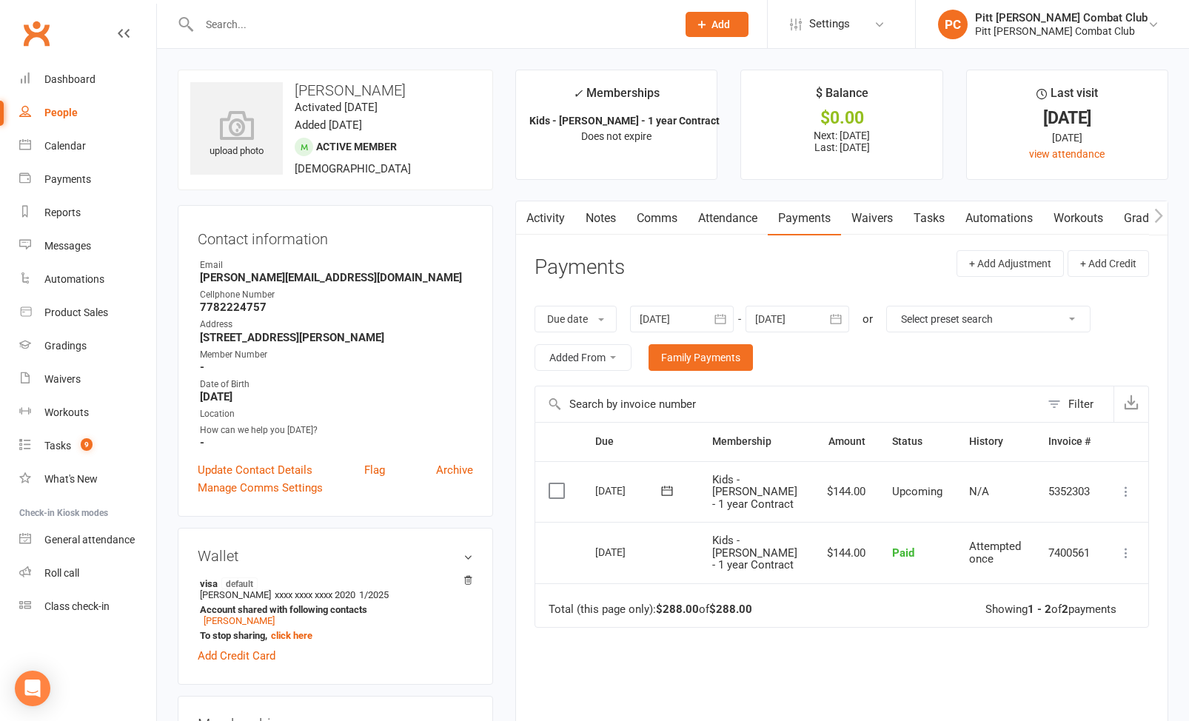
click at [721, 312] on icon "button" at bounding box center [720, 319] width 15 height 15
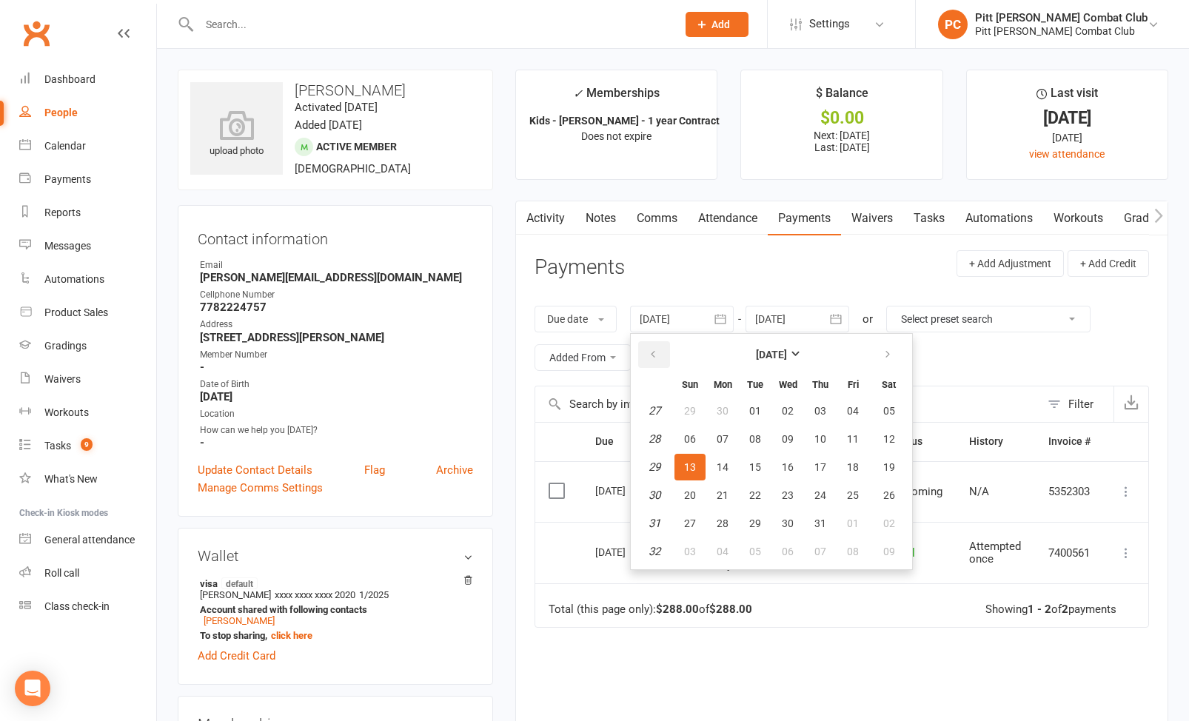
click at [668, 350] on button "button" at bounding box center [654, 354] width 32 height 27
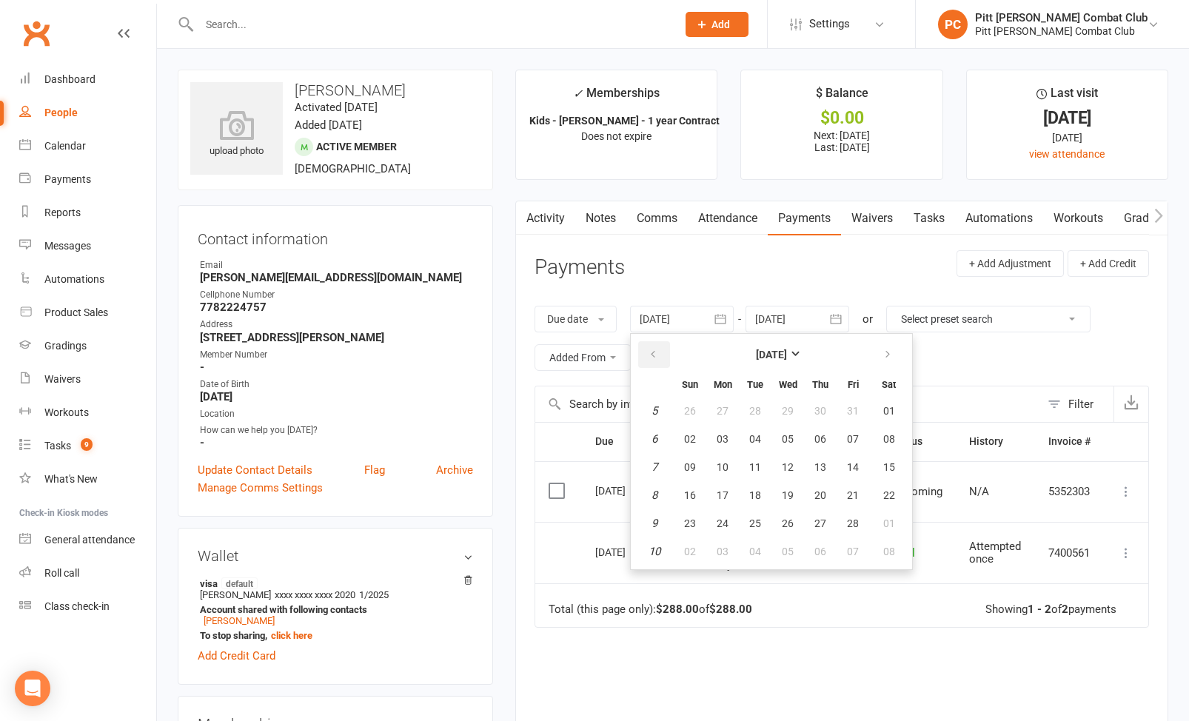
click at [668, 350] on button "button" at bounding box center [654, 354] width 32 height 27
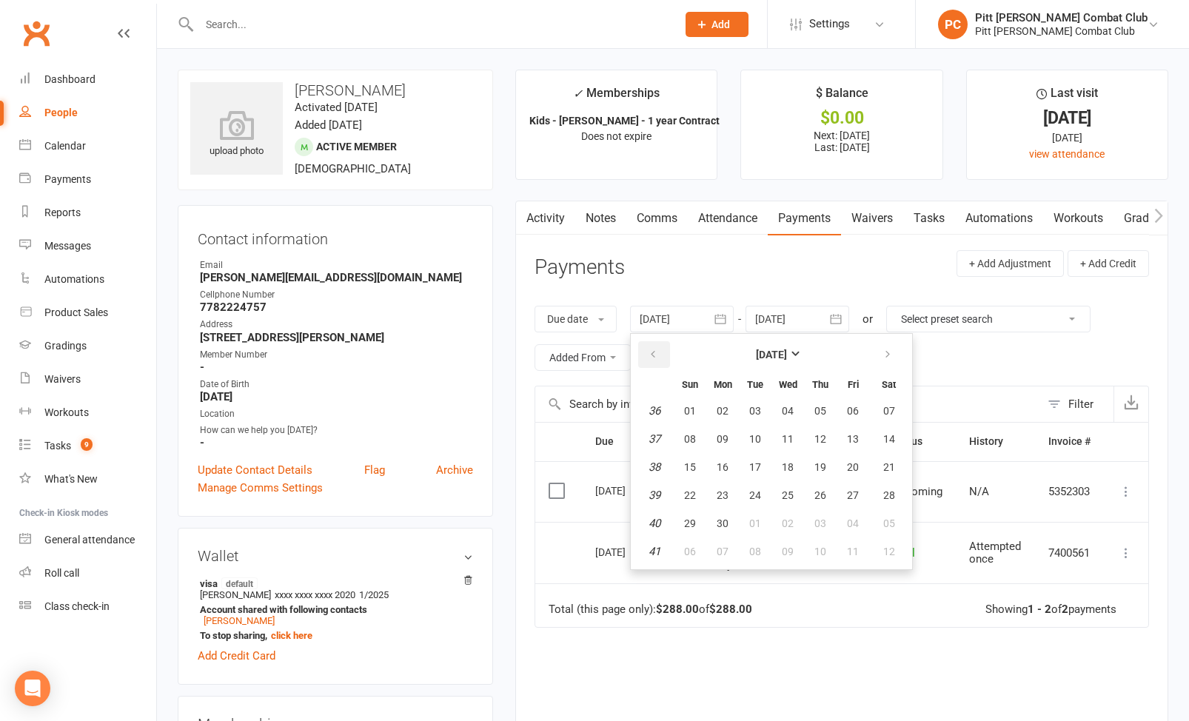
click at [668, 350] on button "button" at bounding box center [654, 354] width 32 height 27
click at [720, 401] on button "01" at bounding box center [722, 411] width 31 height 27
type input "[DATE]"
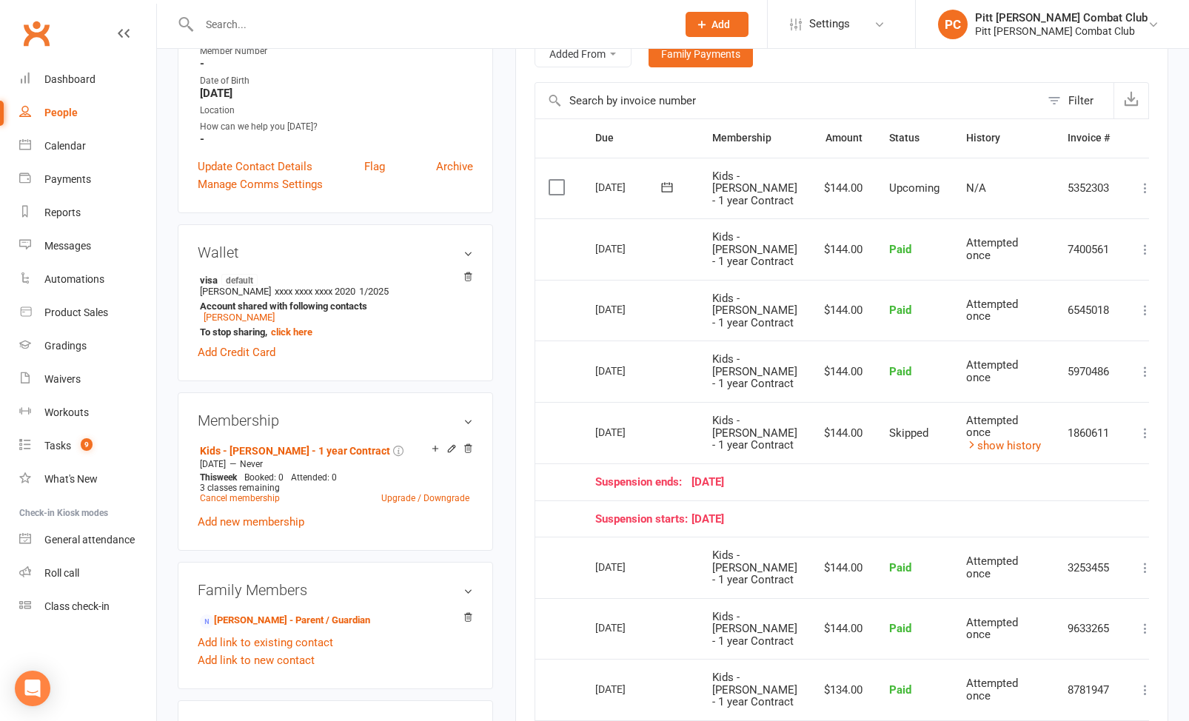
scroll to position [307, 0]
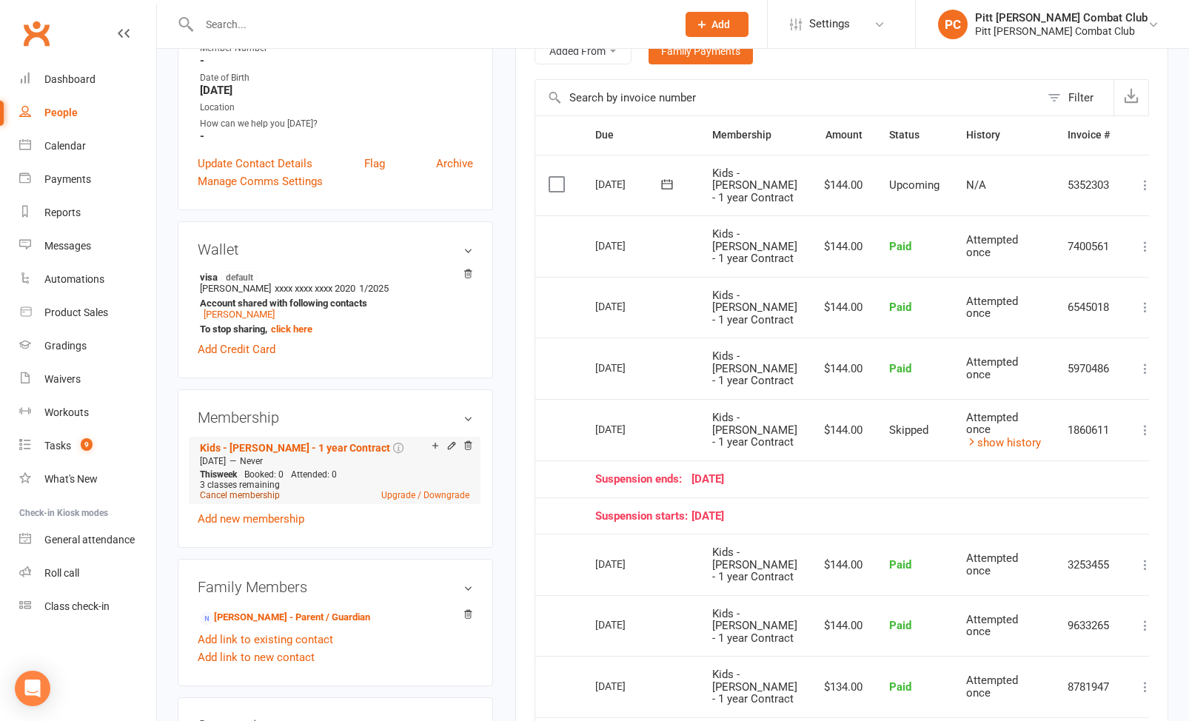
click at [261, 495] on link "Cancel membership" at bounding box center [240, 495] width 80 height 10
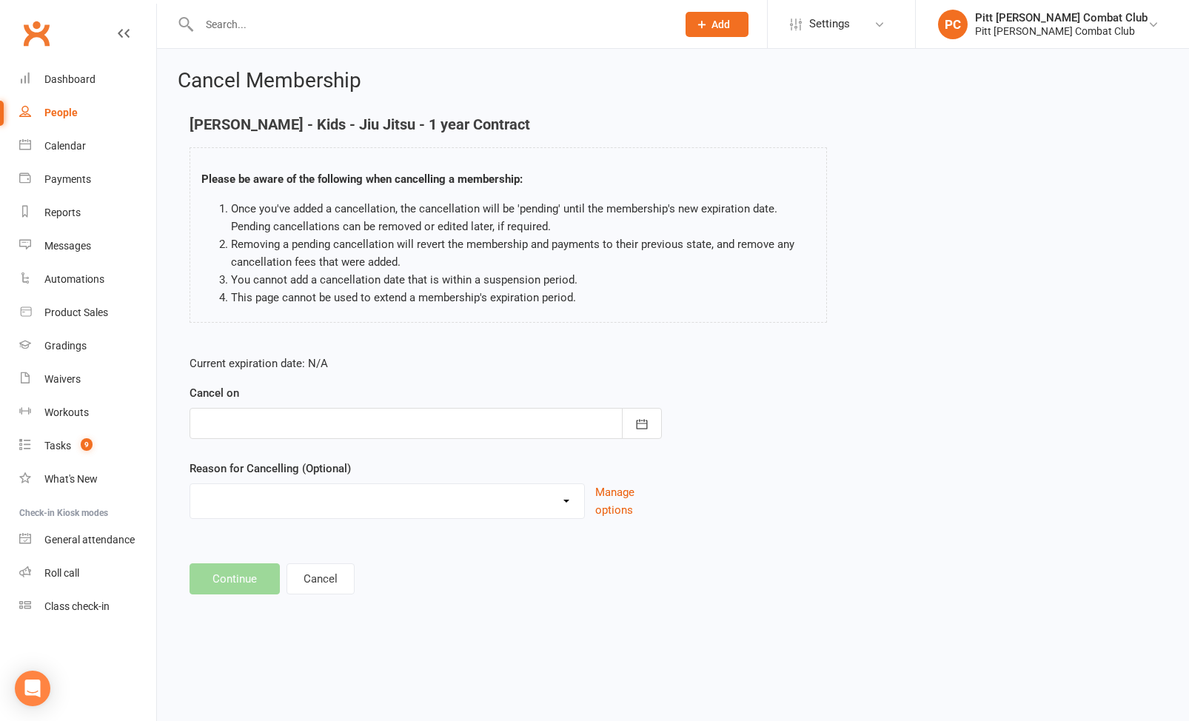
click at [275, 426] on div at bounding box center [426, 423] width 472 height 31
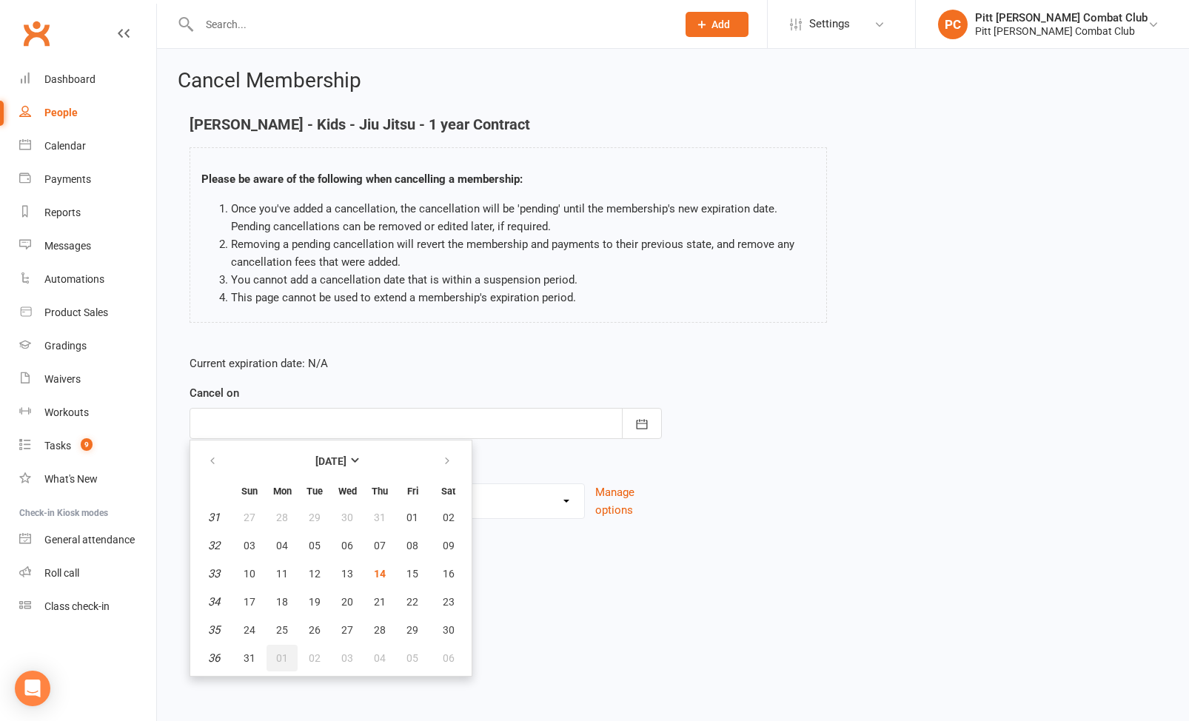
click at [278, 655] on span "01" at bounding box center [282, 658] width 12 height 12
type input "[DATE]"
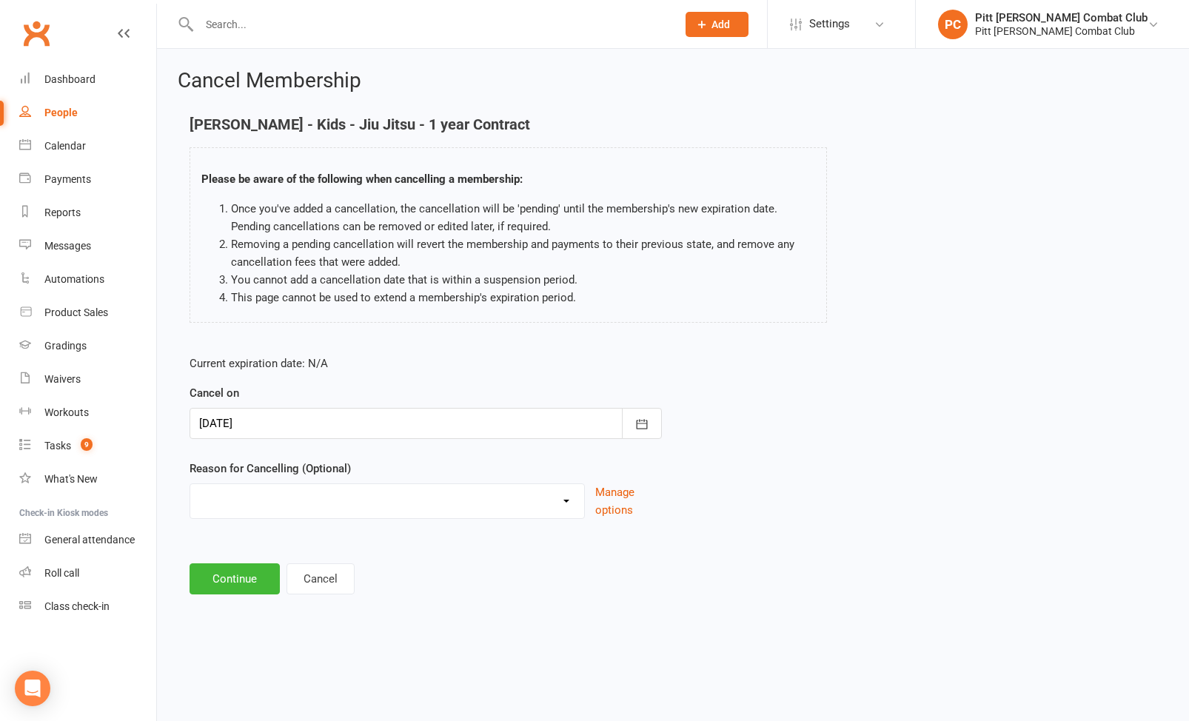
click at [294, 498] on select "Holiday Injury Other reason" at bounding box center [387, 499] width 394 height 30
select select "2"
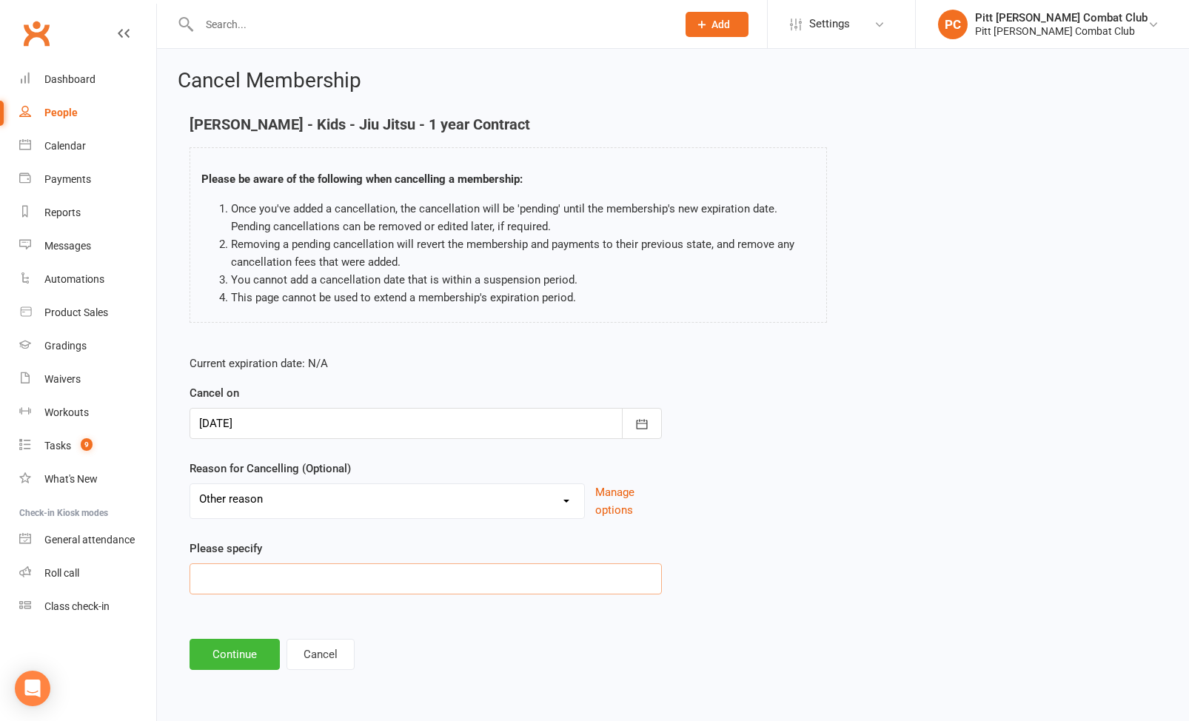
click at [280, 578] on input at bounding box center [426, 579] width 472 height 31
type input "moved"
click at [245, 651] on button "Continue" at bounding box center [235, 654] width 90 height 31
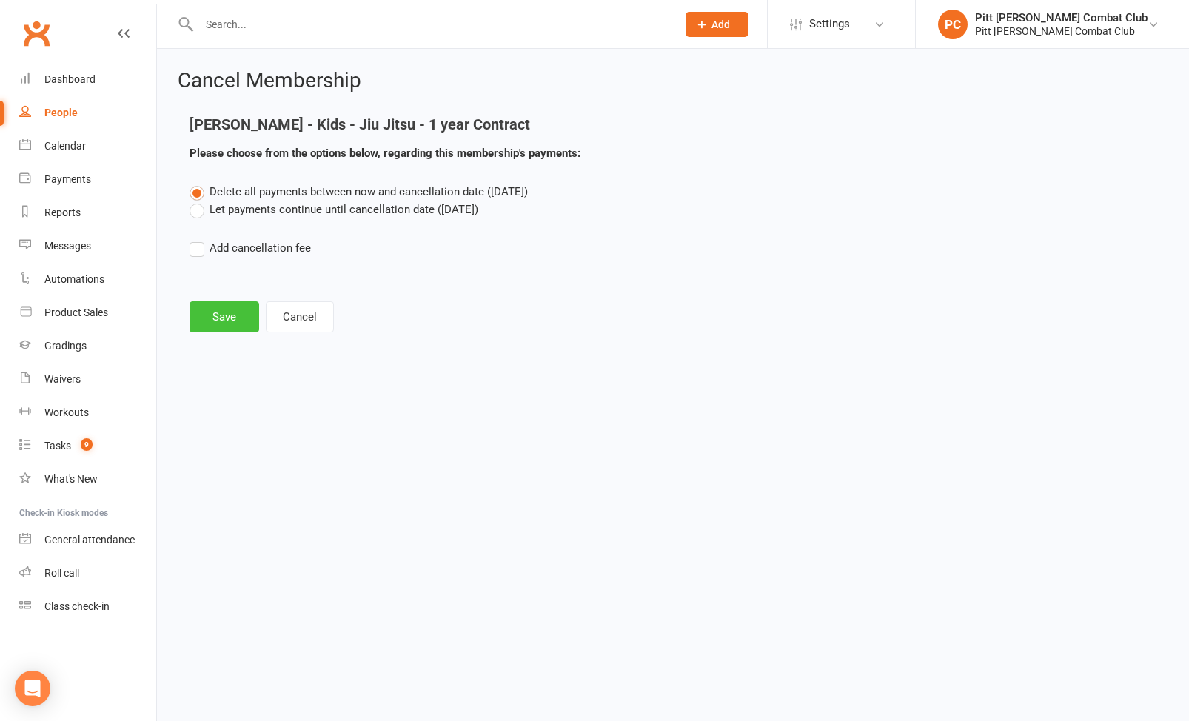
click at [204, 306] on button "Save" at bounding box center [225, 316] width 70 height 31
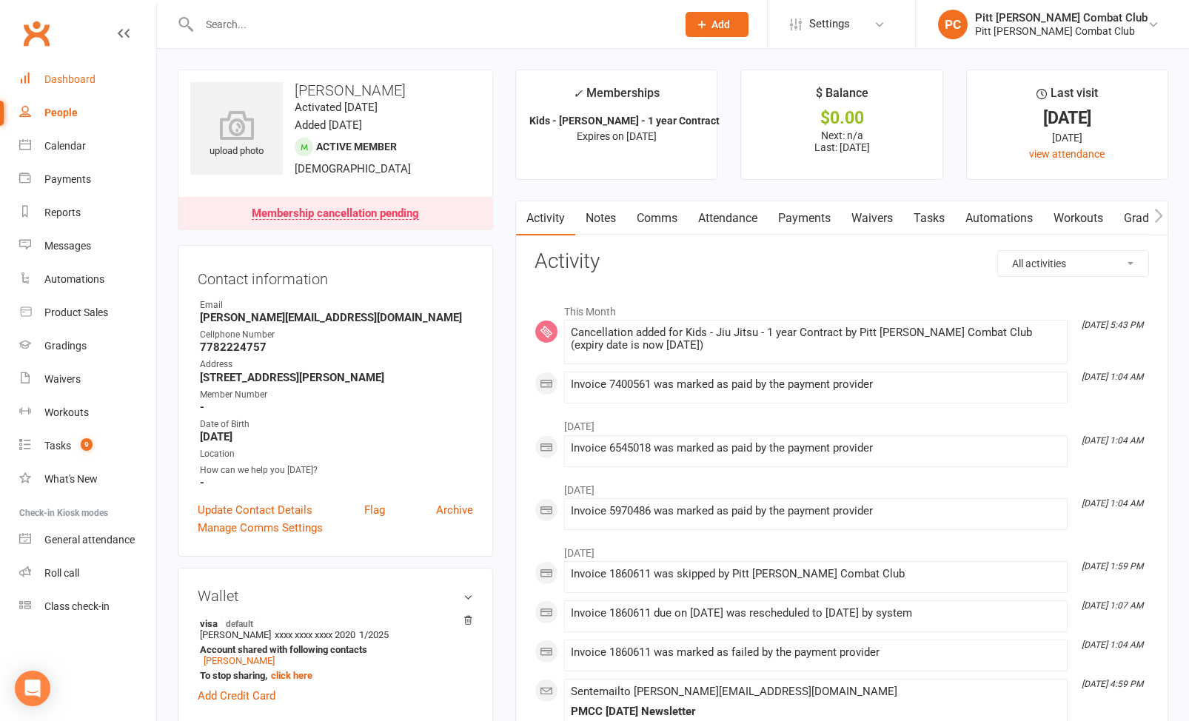
click at [84, 74] on div "Dashboard" at bounding box center [69, 79] width 51 height 12
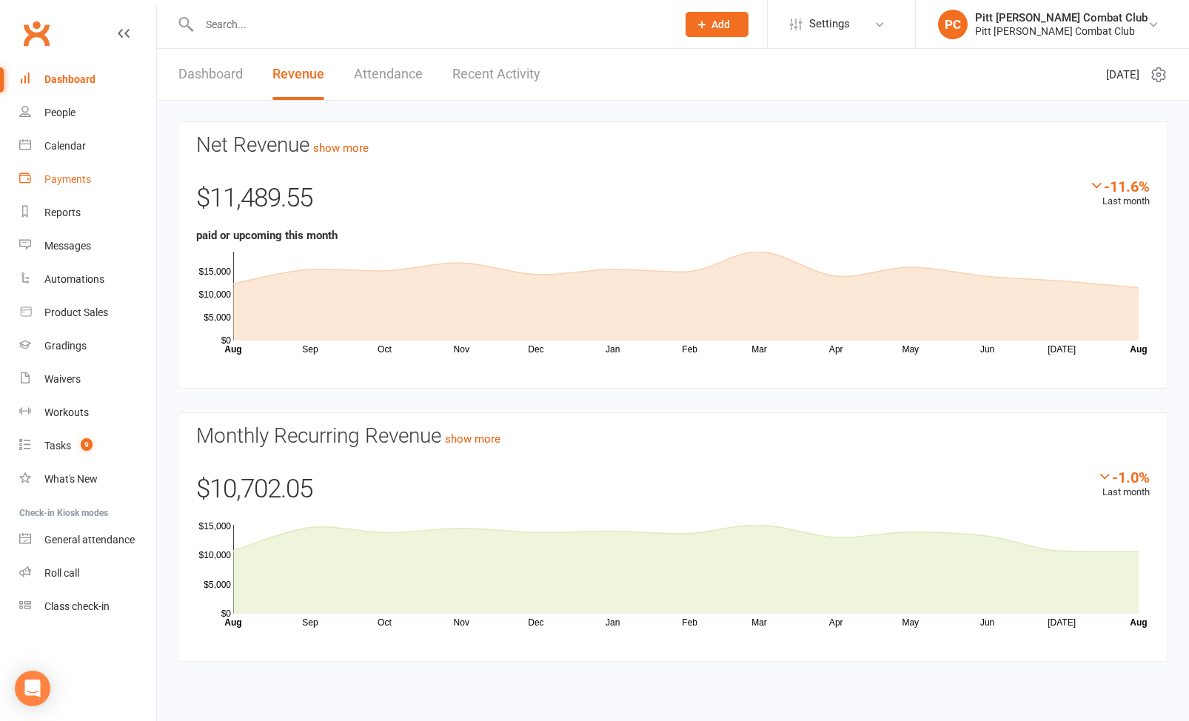
click at [96, 181] on link "Payments" at bounding box center [87, 179] width 137 height 33
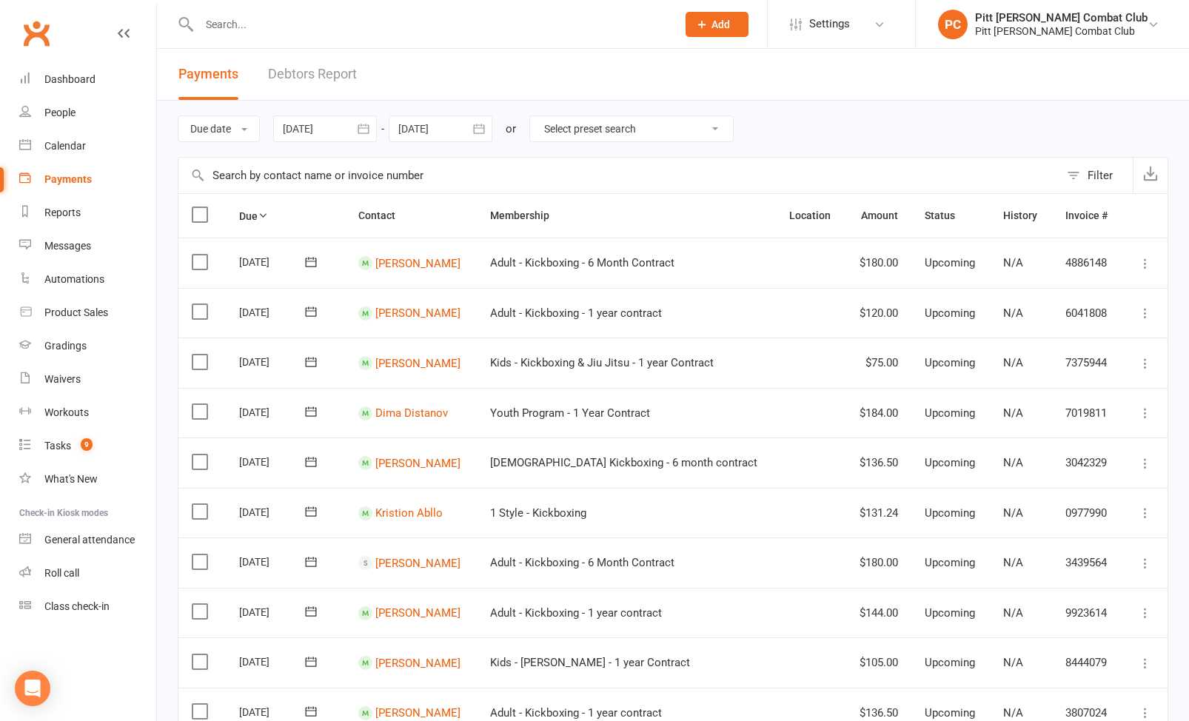
click at [349, 122] on div at bounding box center [325, 129] width 104 height 27
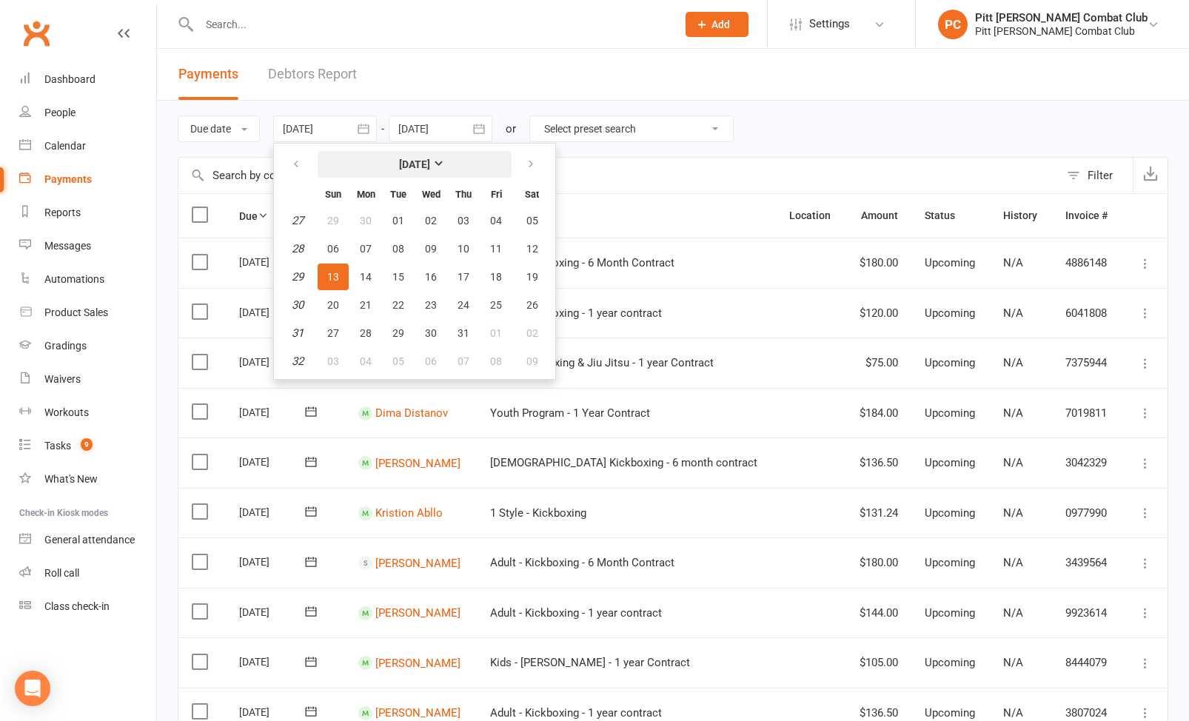
click at [430, 164] on strong "[DATE]" at bounding box center [414, 164] width 31 height 12
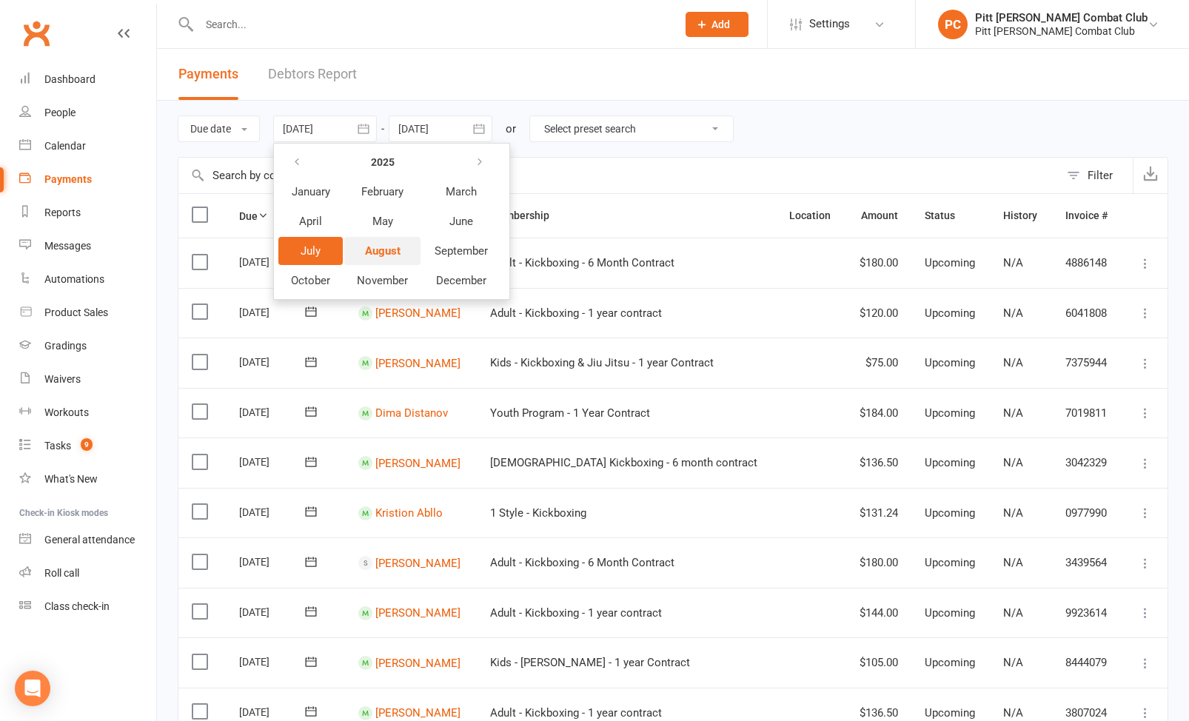
click at [389, 249] on span "August" at bounding box center [383, 250] width 36 height 13
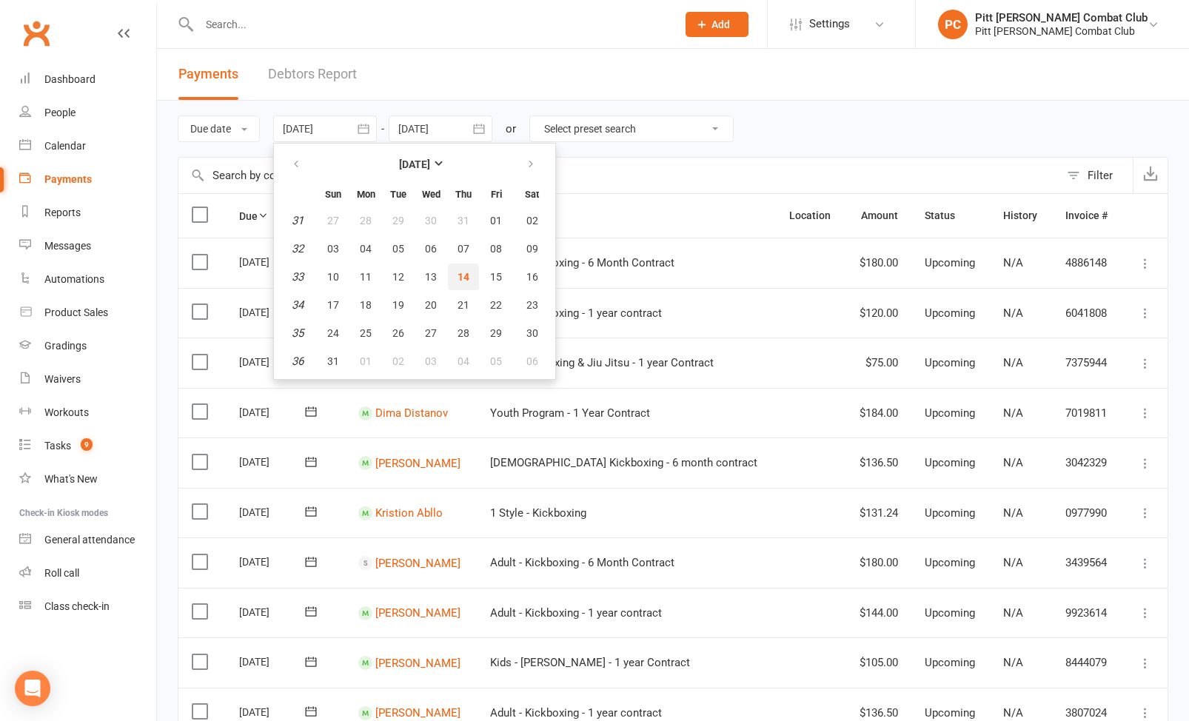
click at [463, 271] on span "14" at bounding box center [464, 277] width 12 height 12
type input "[DATE]"
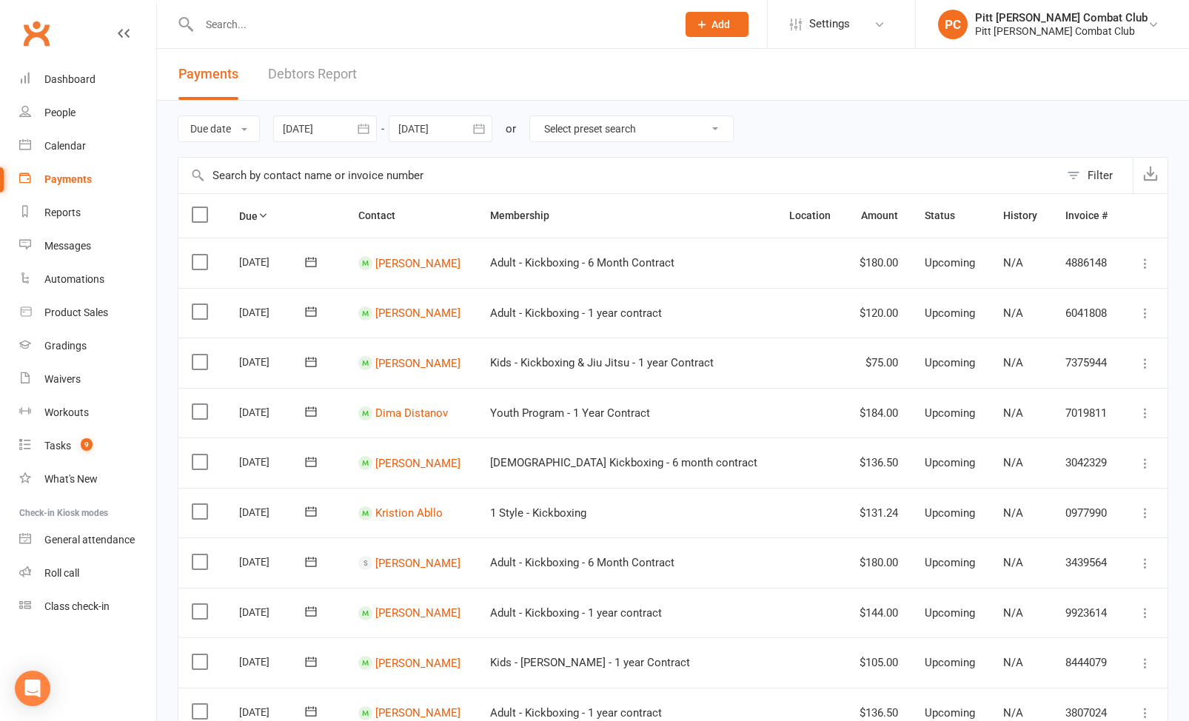
click at [480, 127] on icon "button" at bounding box center [479, 128] width 15 height 15
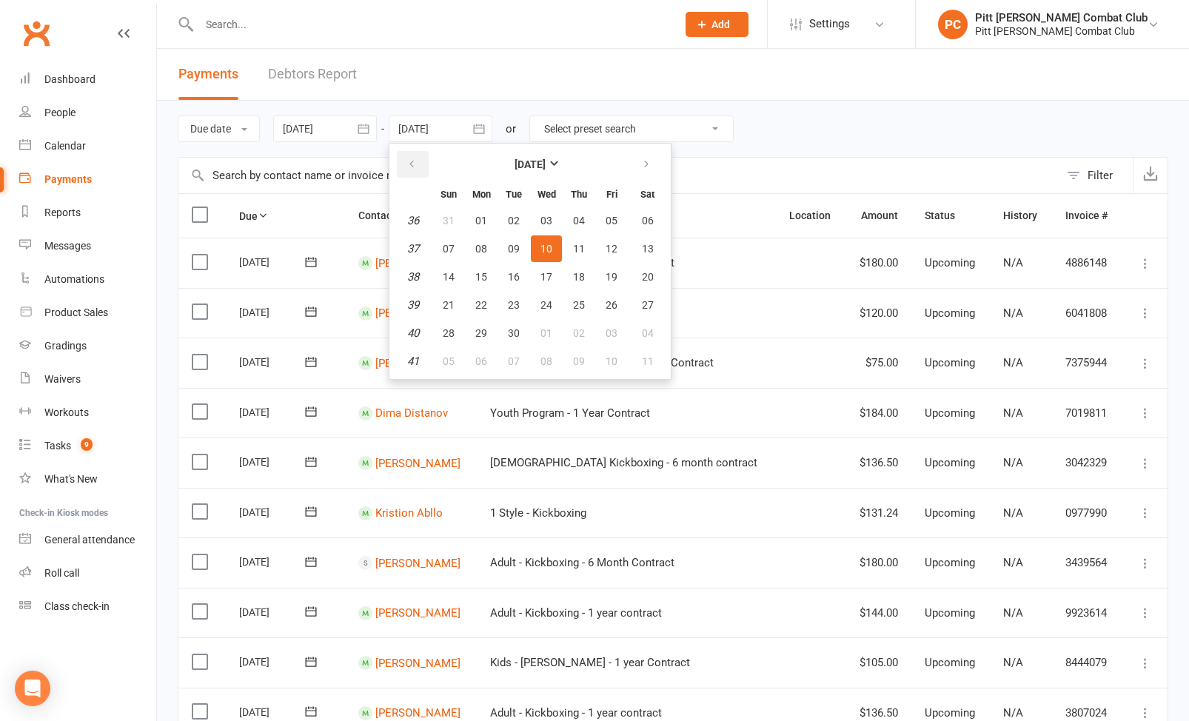
click at [416, 162] on icon "button" at bounding box center [412, 164] width 10 height 12
click at [544, 327] on span "27" at bounding box center [547, 333] width 12 height 12
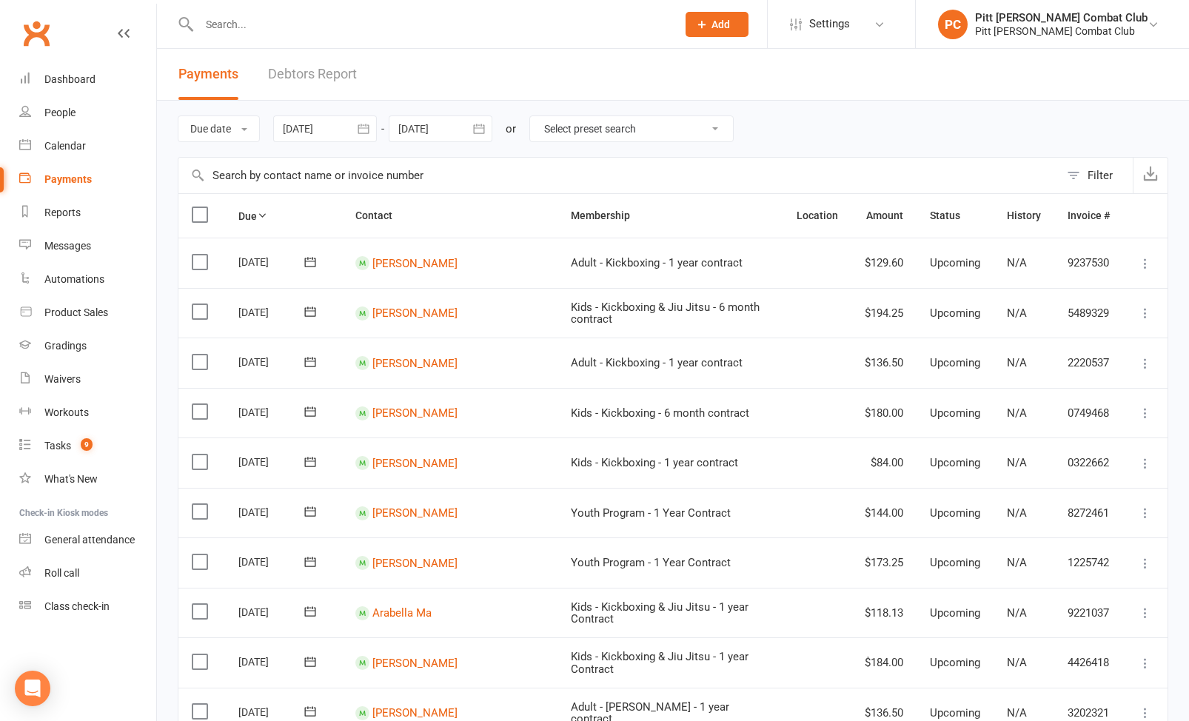
click at [479, 132] on icon "button" at bounding box center [479, 128] width 15 height 15
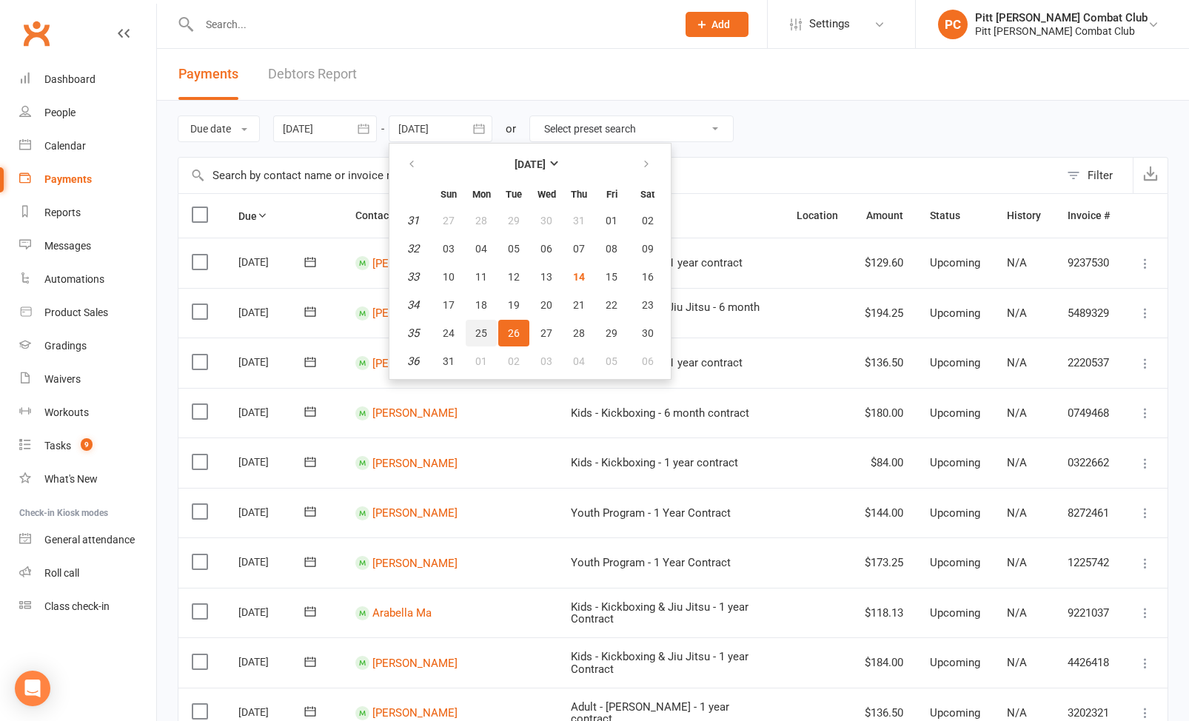
click at [477, 329] on button "25" at bounding box center [481, 333] width 31 height 27
type input "[DATE]"
